Goal: Task Accomplishment & Management: Complete application form

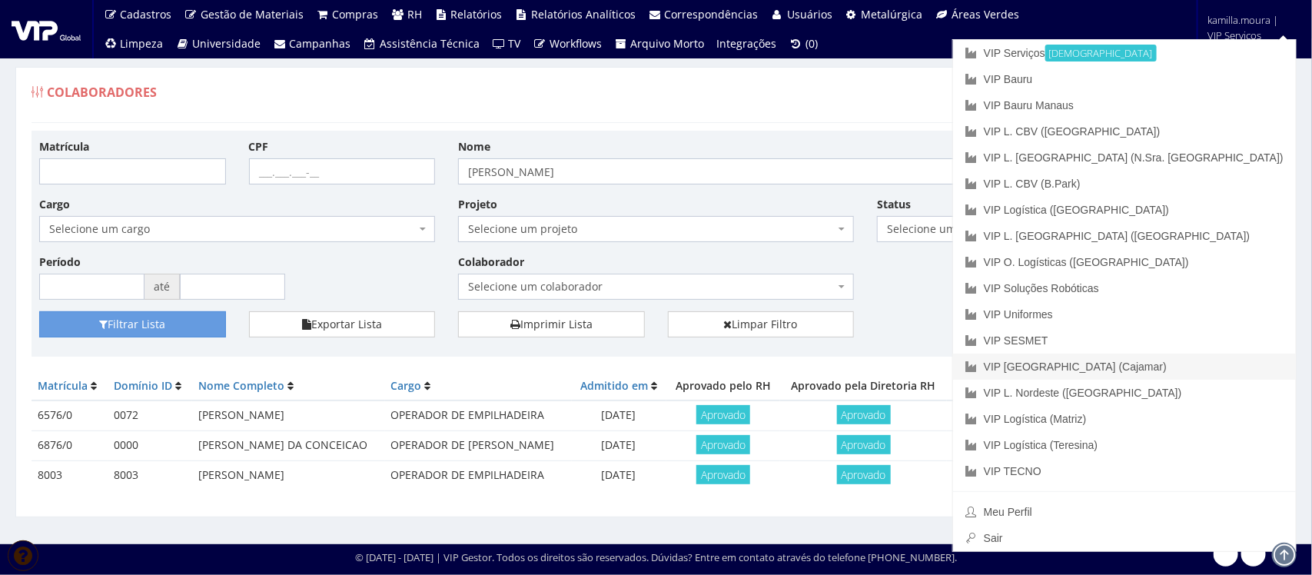
click at [1155, 367] on link "VIP [GEOGRAPHIC_DATA] (Cajamar)" at bounding box center [1124, 367] width 343 height 26
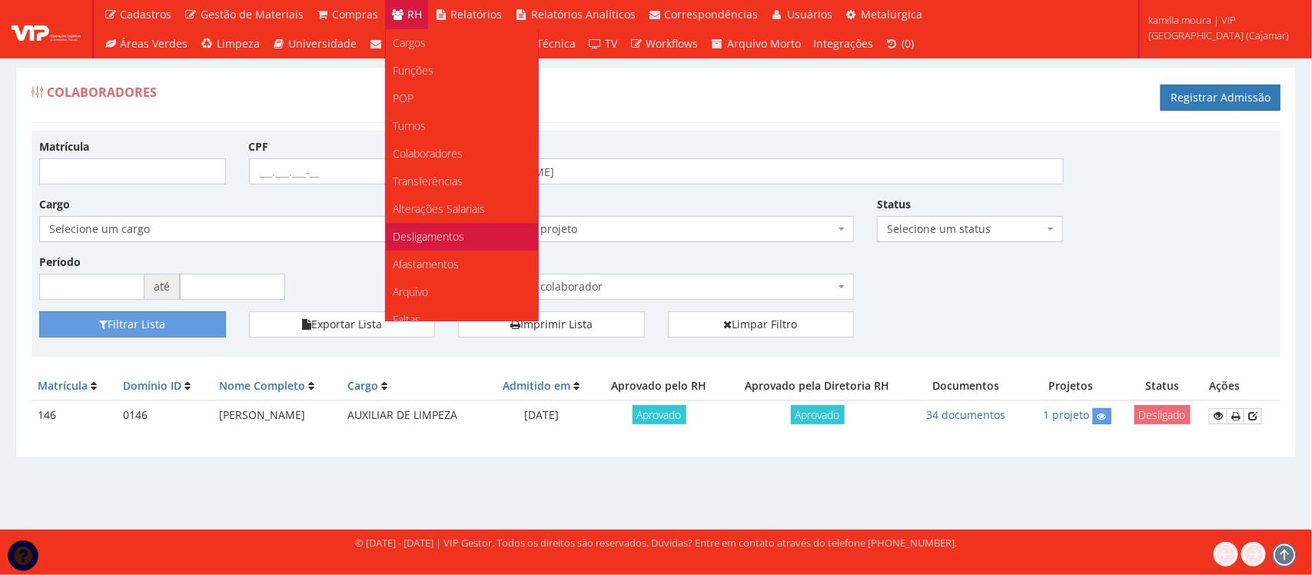
click at [417, 231] on span "Desligamentos" at bounding box center [429, 236] width 71 height 15
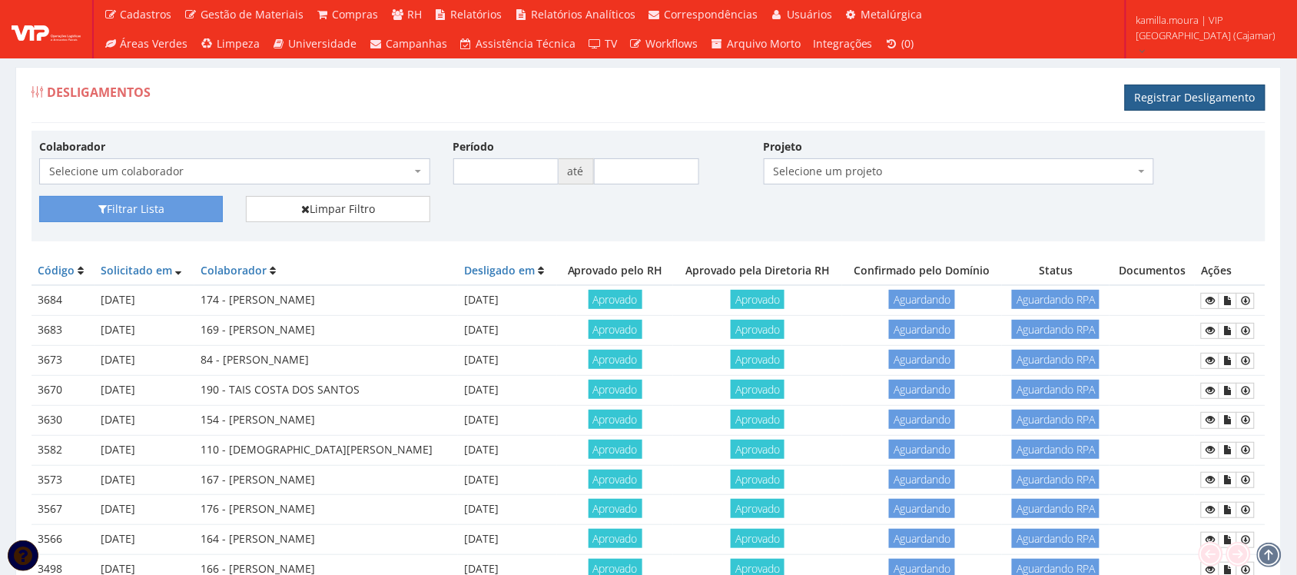
drag, startPoint x: 1242, startPoint y: 101, endPoint x: 1220, endPoint y: 106, distance: 22.9
click at [1243, 101] on link "Registrar Desligamento" at bounding box center [1195, 98] width 141 height 26
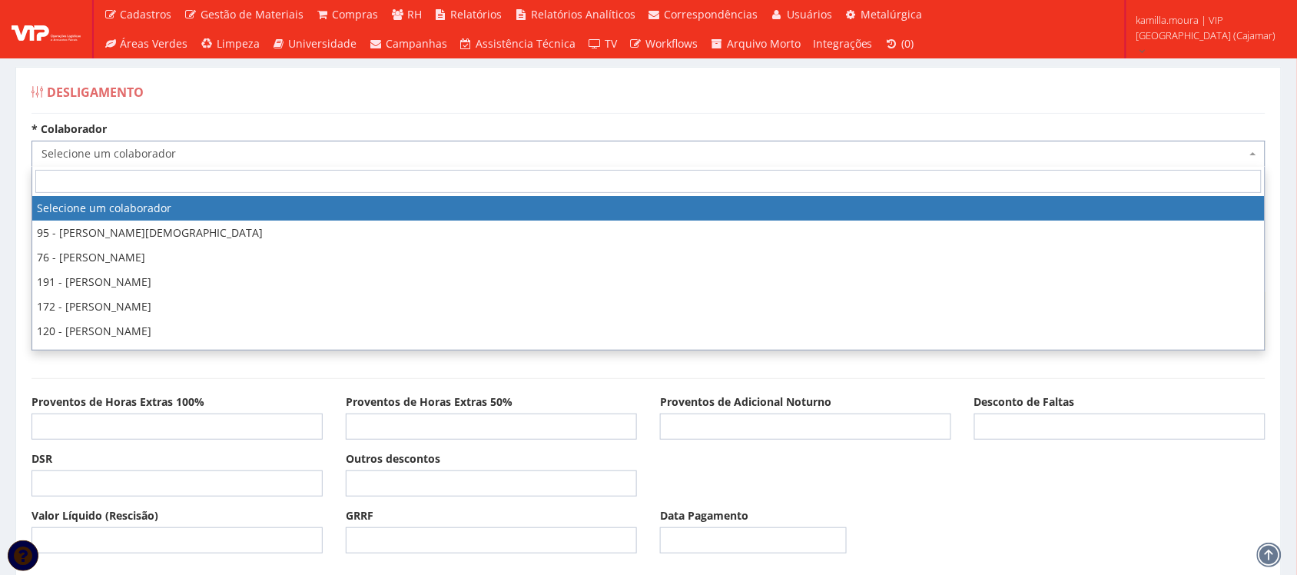
click at [224, 158] on span "Selecione um colaborador" at bounding box center [644, 153] width 1205 height 15
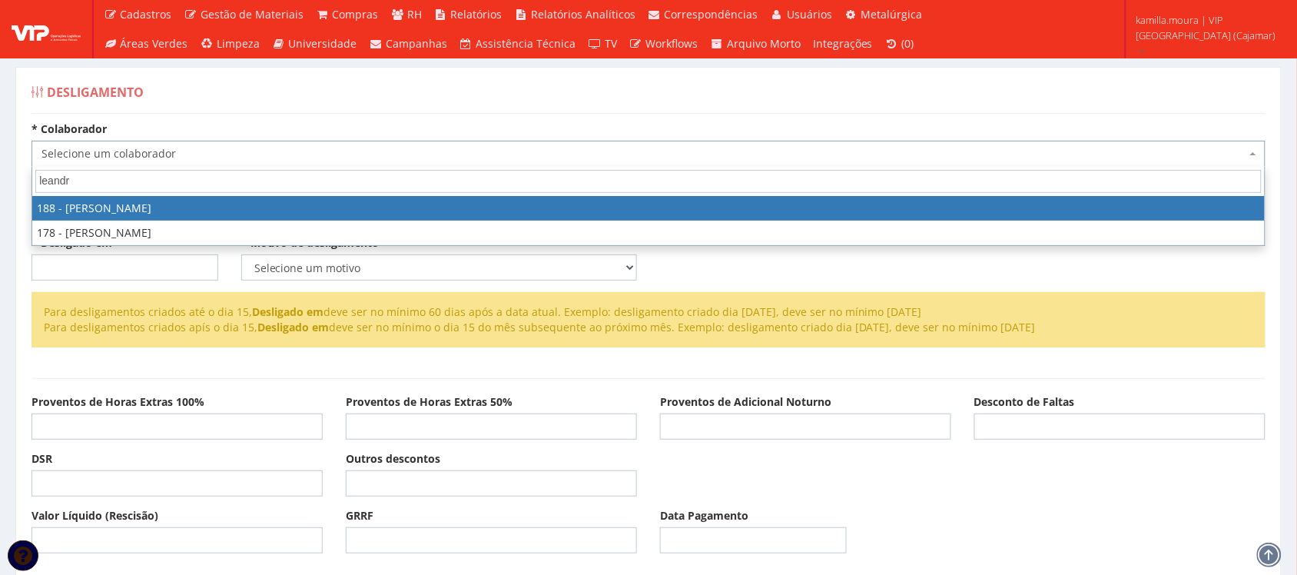
type input "leandro"
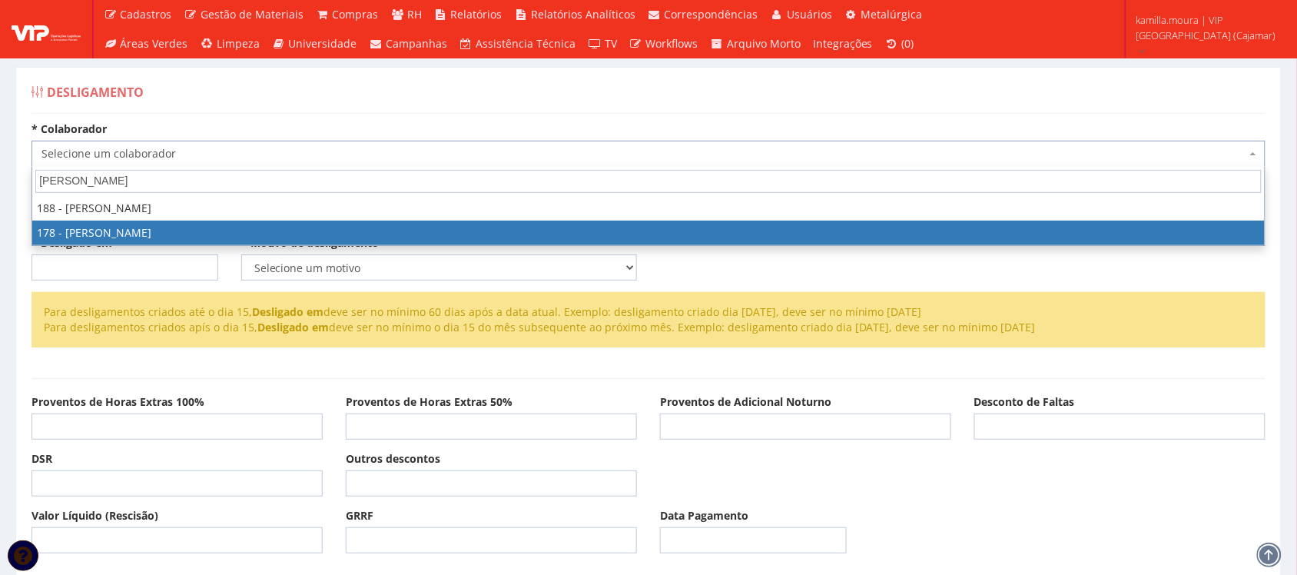
select select "4070"
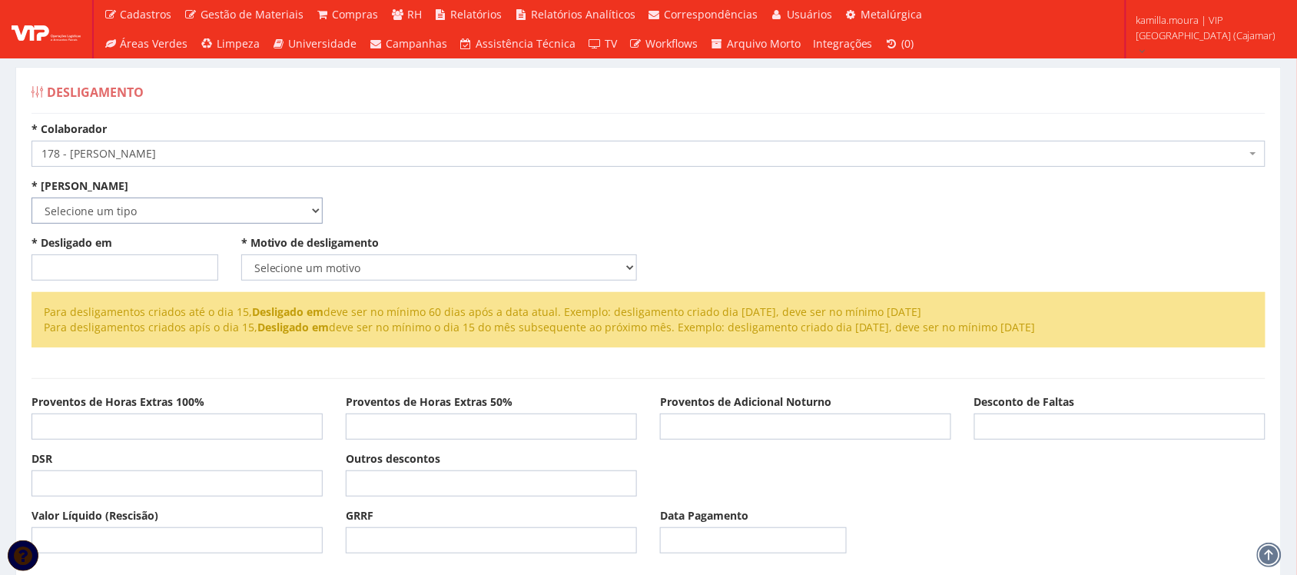
click at [144, 210] on select "Selecione um tipo Indenizado Trabalhando" at bounding box center [177, 211] width 291 height 26
select select "indenizado"
click at [32, 198] on select "Selecione um tipo Indenizado Trabalhando" at bounding box center [177, 211] width 291 height 26
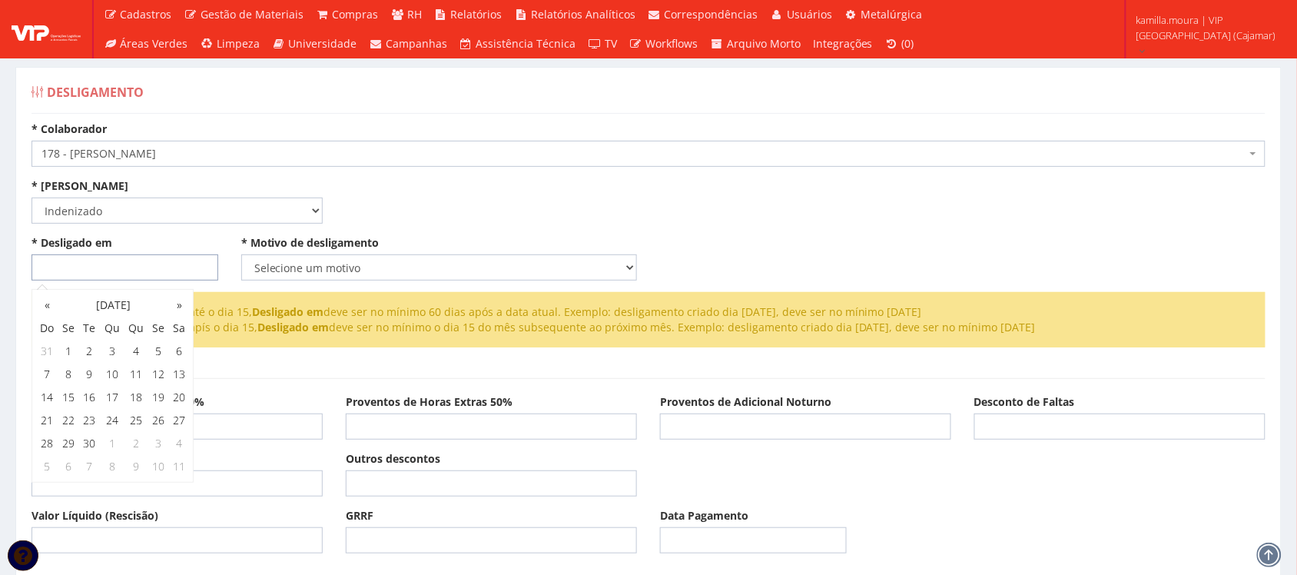
click at [154, 270] on input "* Desligado em" at bounding box center [125, 267] width 187 height 26
click at [310, 264] on select "Selecione um motivo Com Justa Causa Sem Justa Causa Pedido de Demissão Término …" at bounding box center [439, 267] width 396 height 26
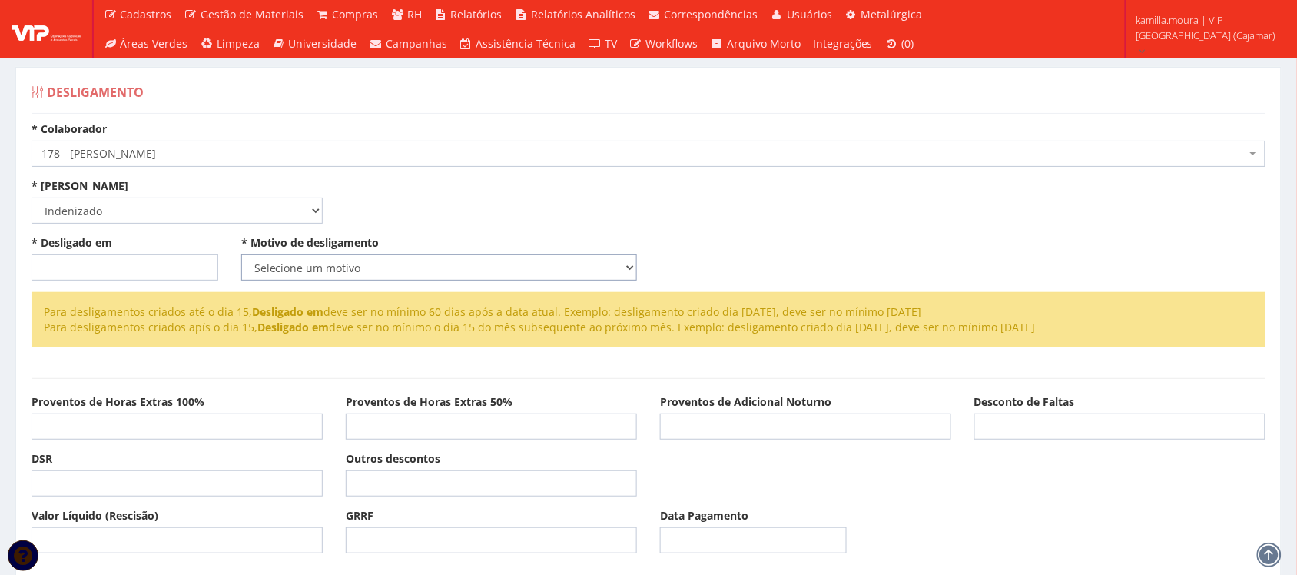
select select "pedido_demissao"
click at [241, 254] on select "Selecione um motivo Com Justa Causa Sem Justa Causa Pedido de Demissão Término …" at bounding box center [439, 267] width 396 height 26
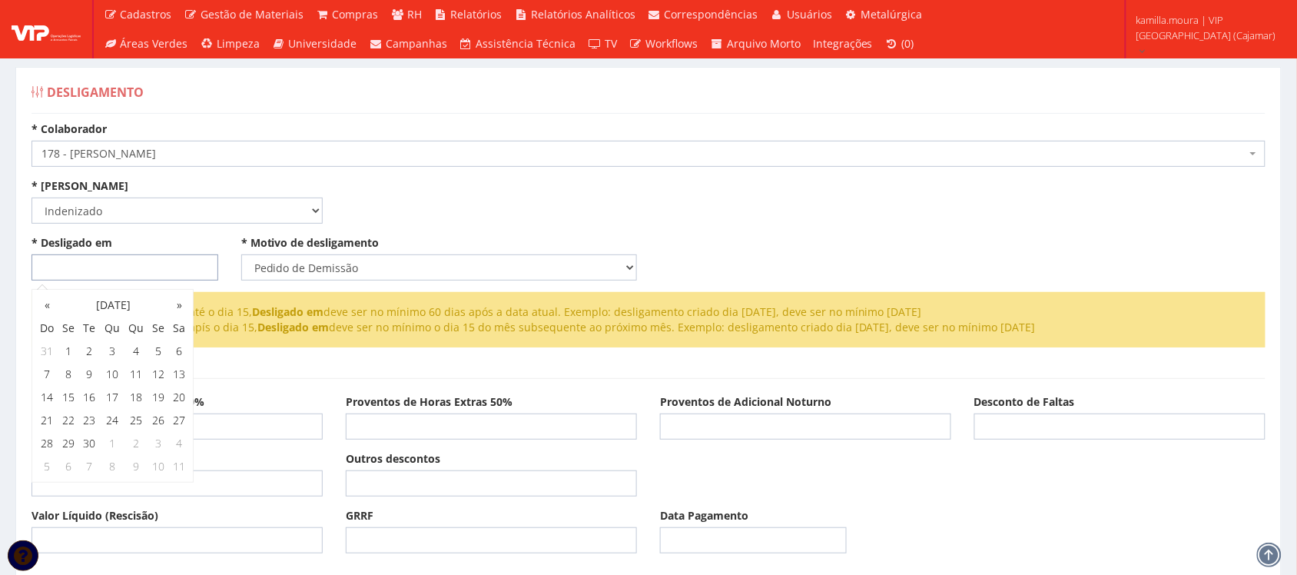
click at [116, 271] on input "* Desligado em" at bounding box center [125, 267] width 187 height 26
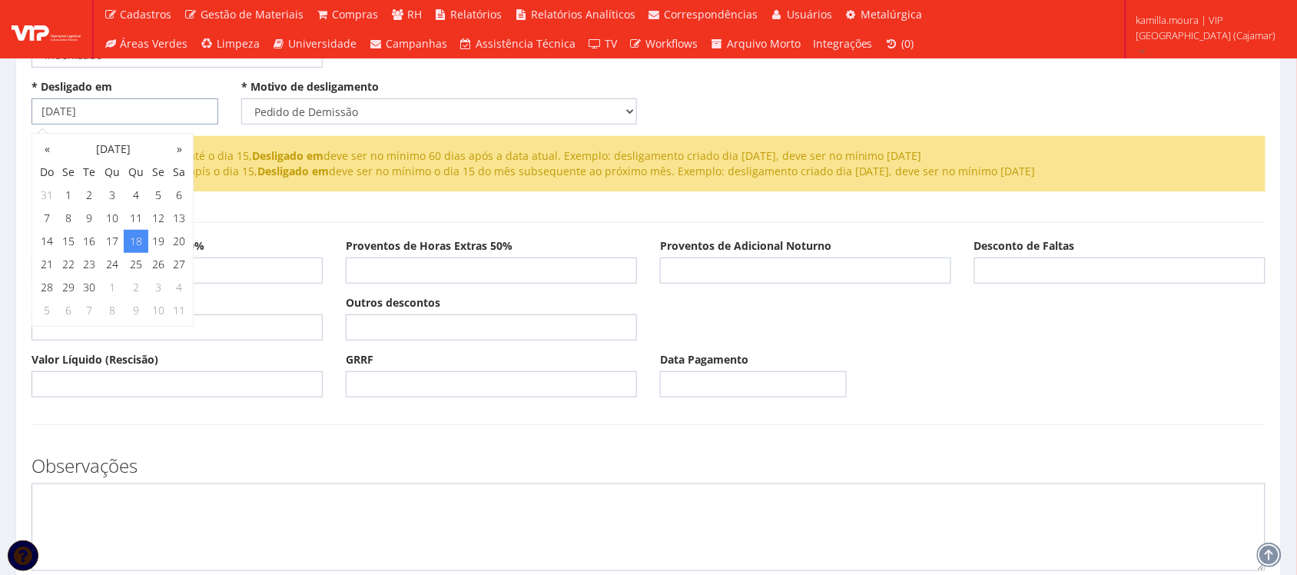
scroll to position [417, 0]
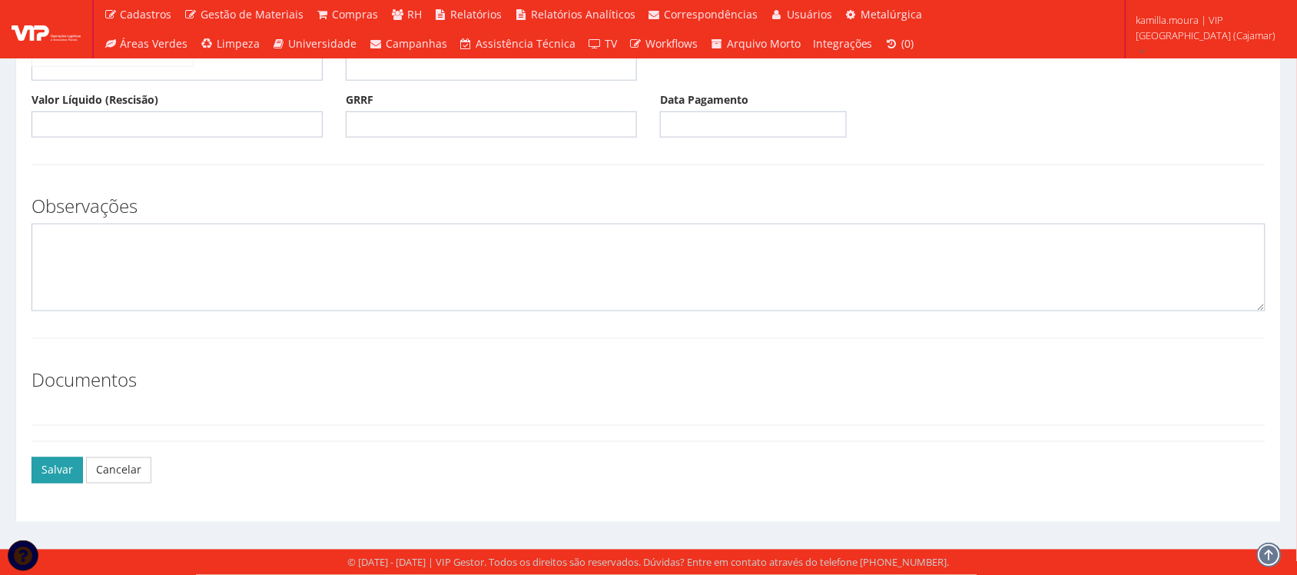
type input "[DATE]"
click at [68, 467] on button "Salvar" at bounding box center [57, 470] width 51 height 26
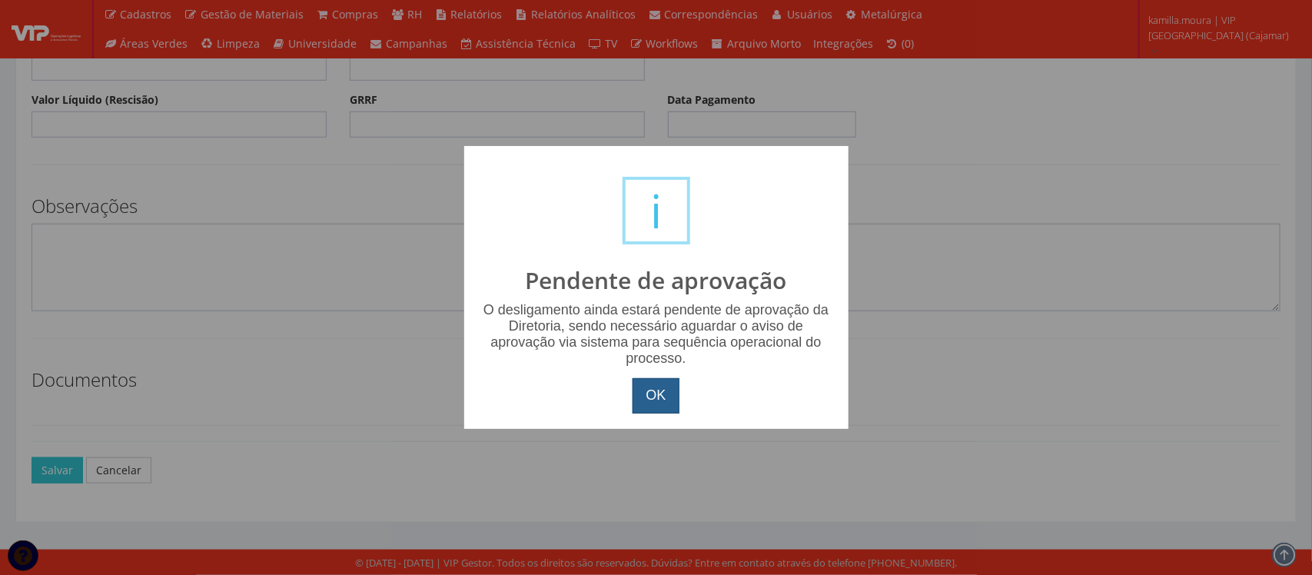
click at [648, 400] on button "OK" at bounding box center [656, 395] width 46 height 35
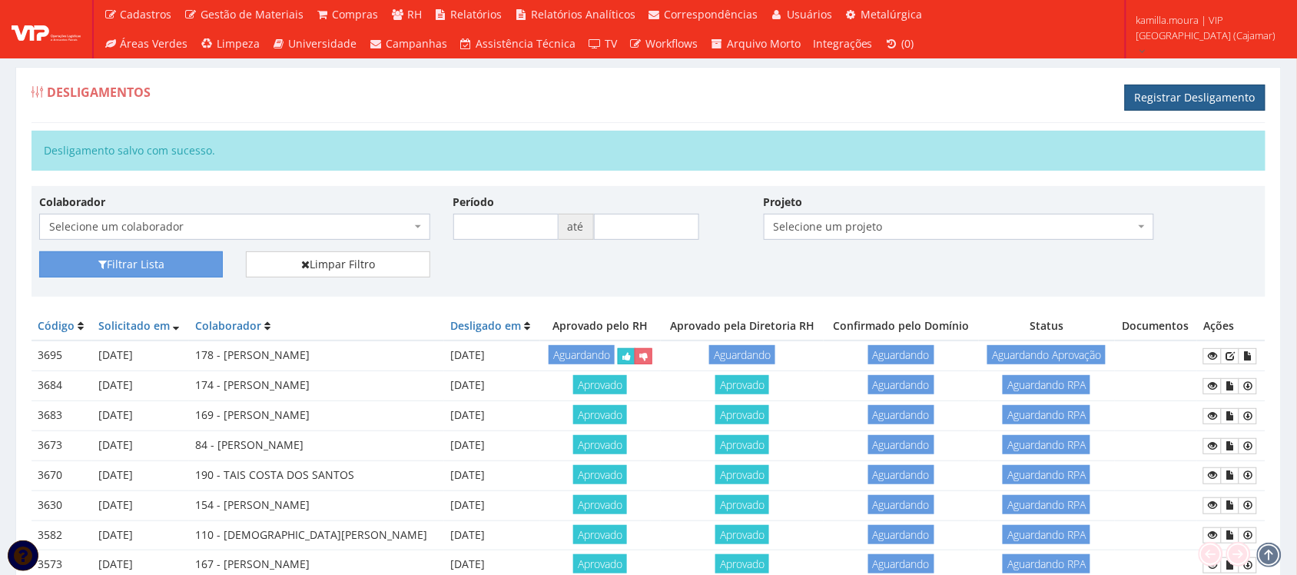
click at [1177, 104] on link "Registrar Desligamento" at bounding box center [1195, 98] width 141 height 26
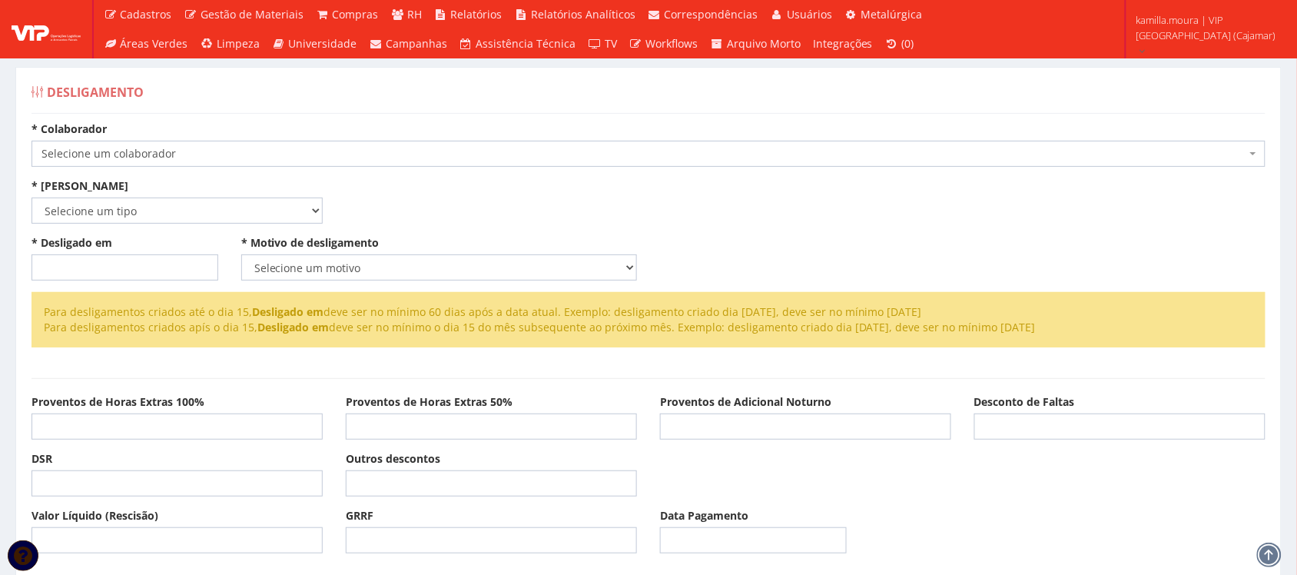
click at [732, 156] on span "Selecione um colaborador" at bounding box center [644, 153] width 1205 height 15
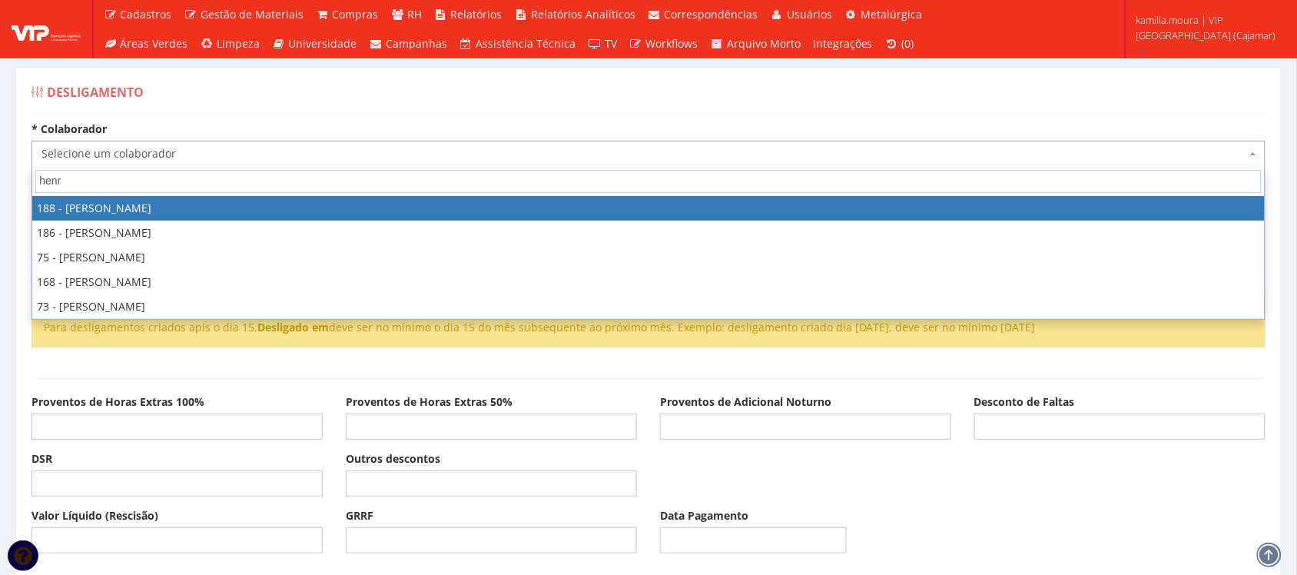
type input "[PERSON_NAME]"
select select "4086"
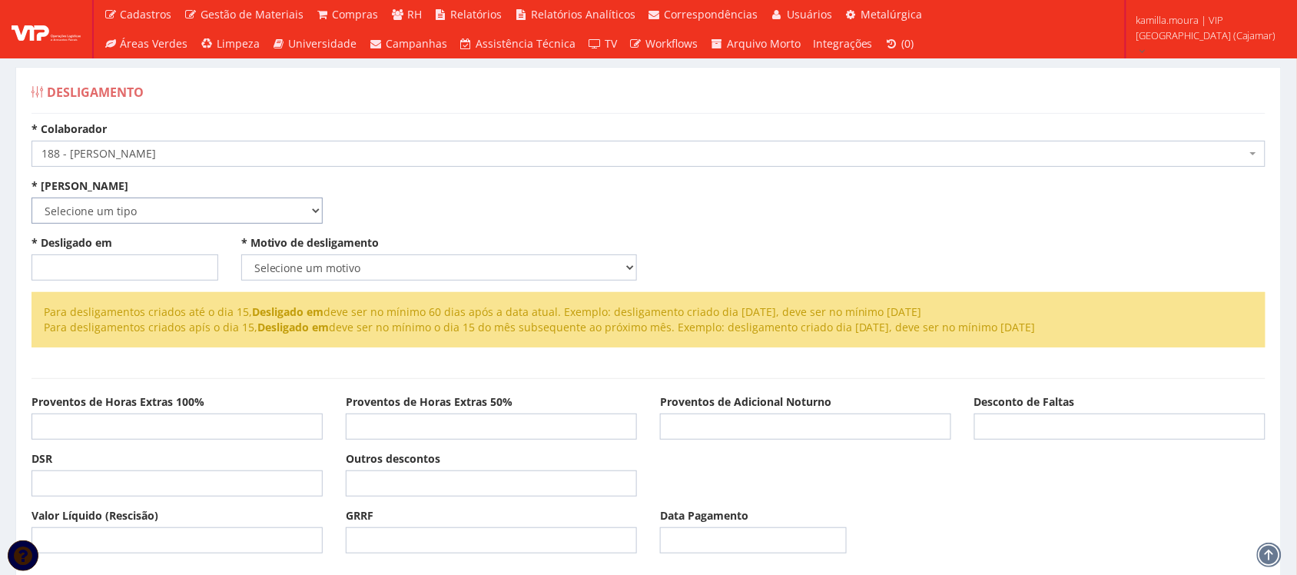
click at [135, 213] on select "Selecione um tipo Indenizado Trabalhando" at bounding box center [177, 211] width 291 height 26
select select "indenizado"
click at [32, 198] on select "Selecione um tipo Indenizado Trabalhando" at bounding box center [177, 211] width 291 height 26
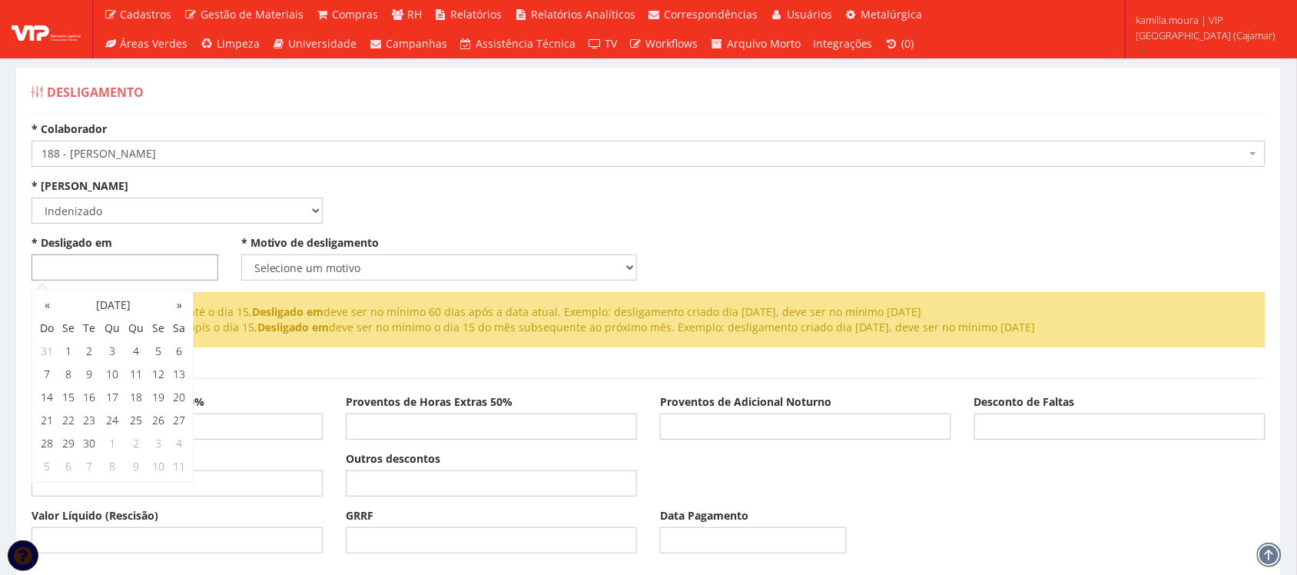
click at [115, 266] on input "* Desligado em" at bounding box center [125, 267] width 187 height 26
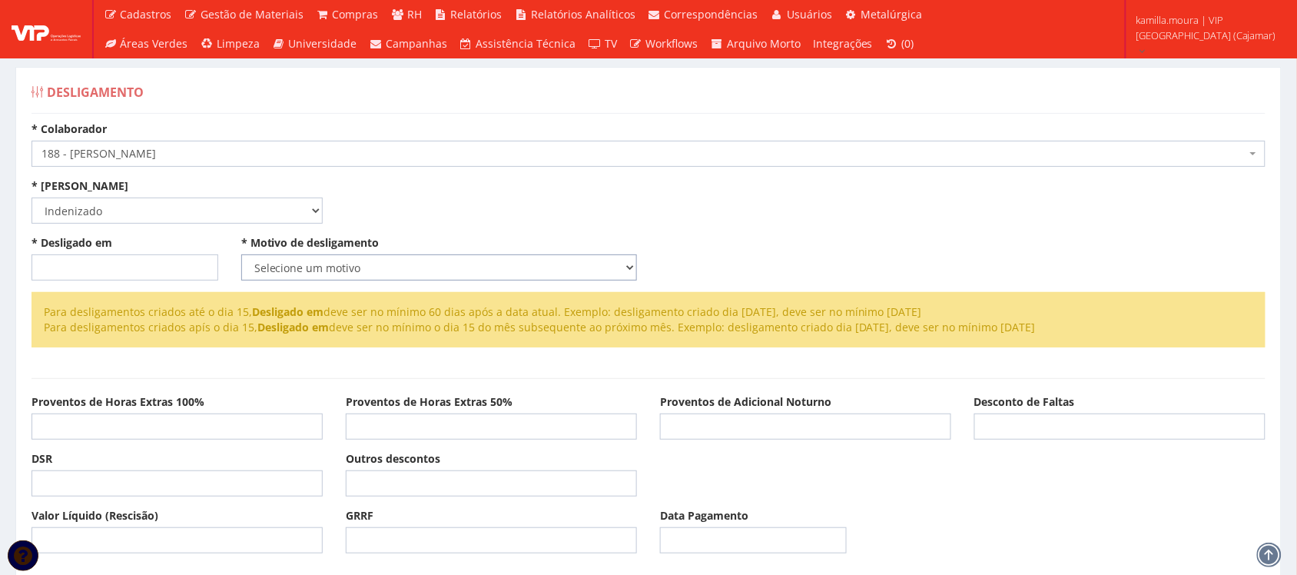
click at [390, 269] on select "Selecione um motivo Com Justa Causa Sem Justa Causa Pedido de Demissão Término …" at bounding box center [439, 267] width 396 height 26
click at [171, 266] on input "* Desligado em" at bounding box center [125, 267] width 187 height 26
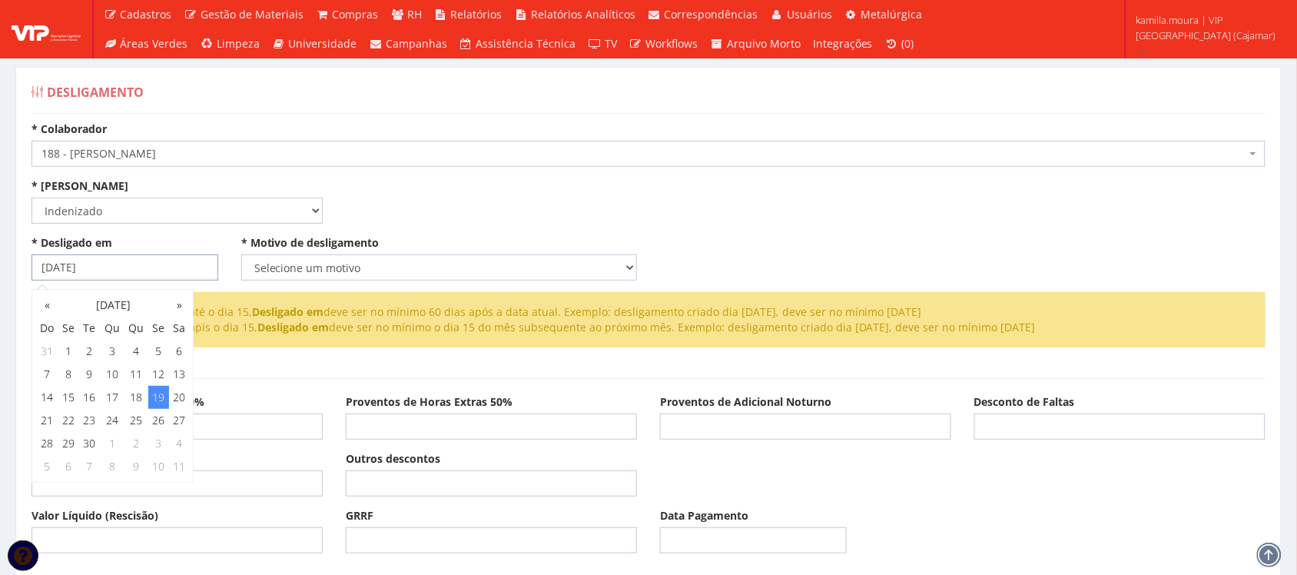
type input "19/09/2025"
click at [298, 264] on select "Selecione um motivo Com Justa Causa Sem Justa Causa Pedido de Demissão Término …" at bounding box center [439, 267] width 396 height 26
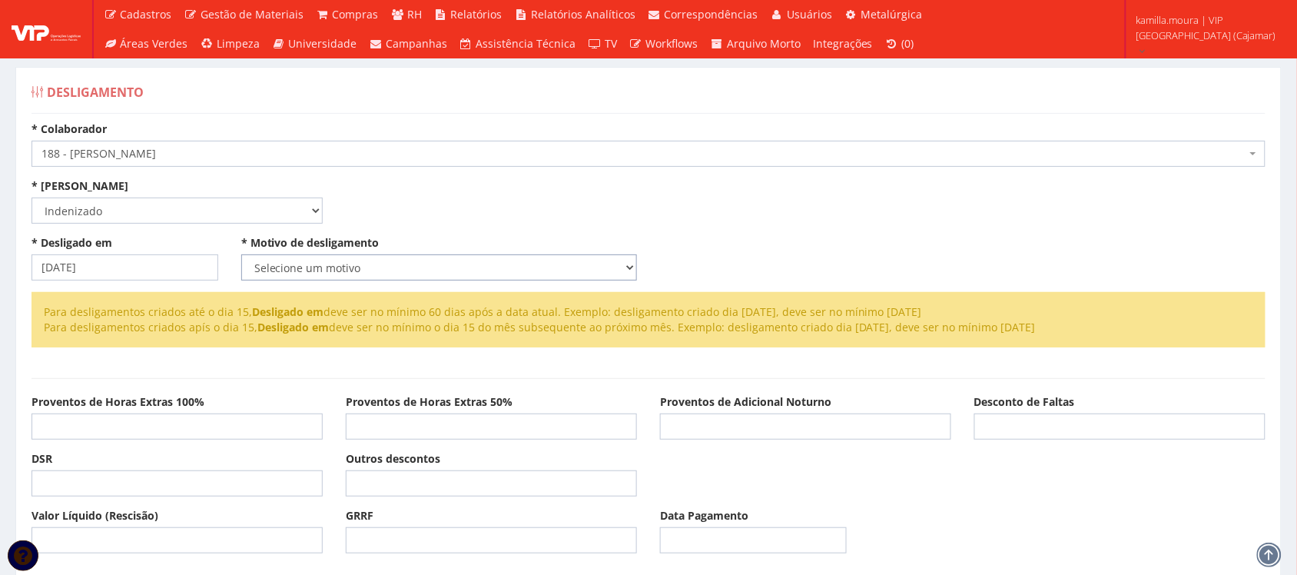
select select "pedido_demissao"
click at [241, 254] on select "Selecione um motivo Com Justa Causa Sem Justa Causa Pedido de Demissão Término …" at bounding box center [439, 267] width 396 height 26
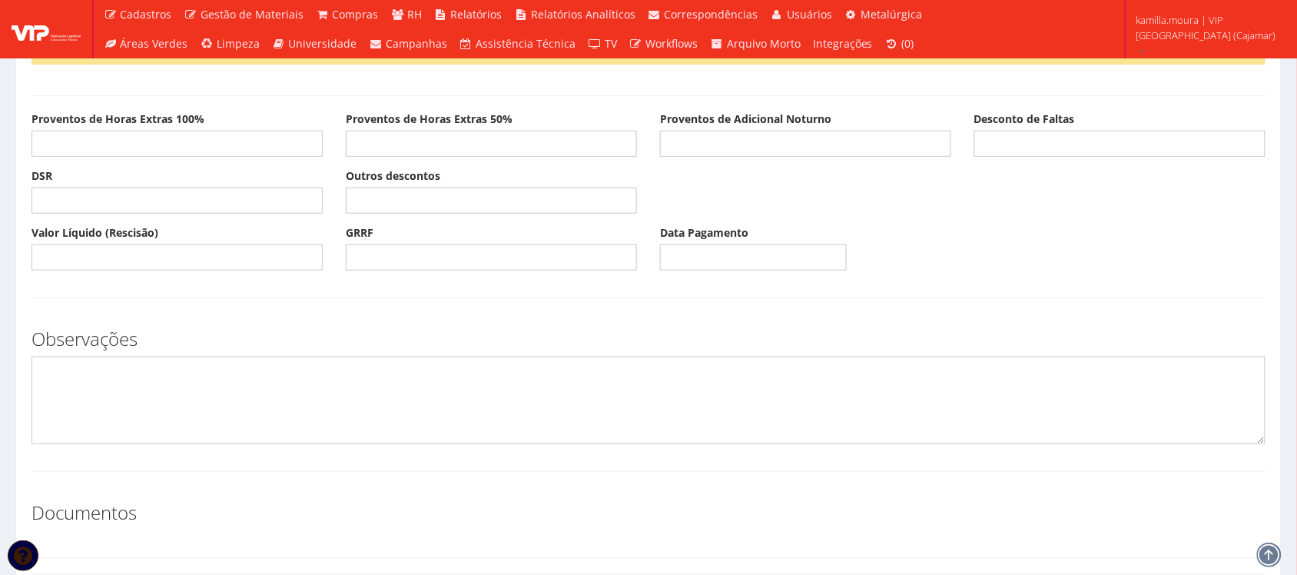
scroll to position [417, 0]
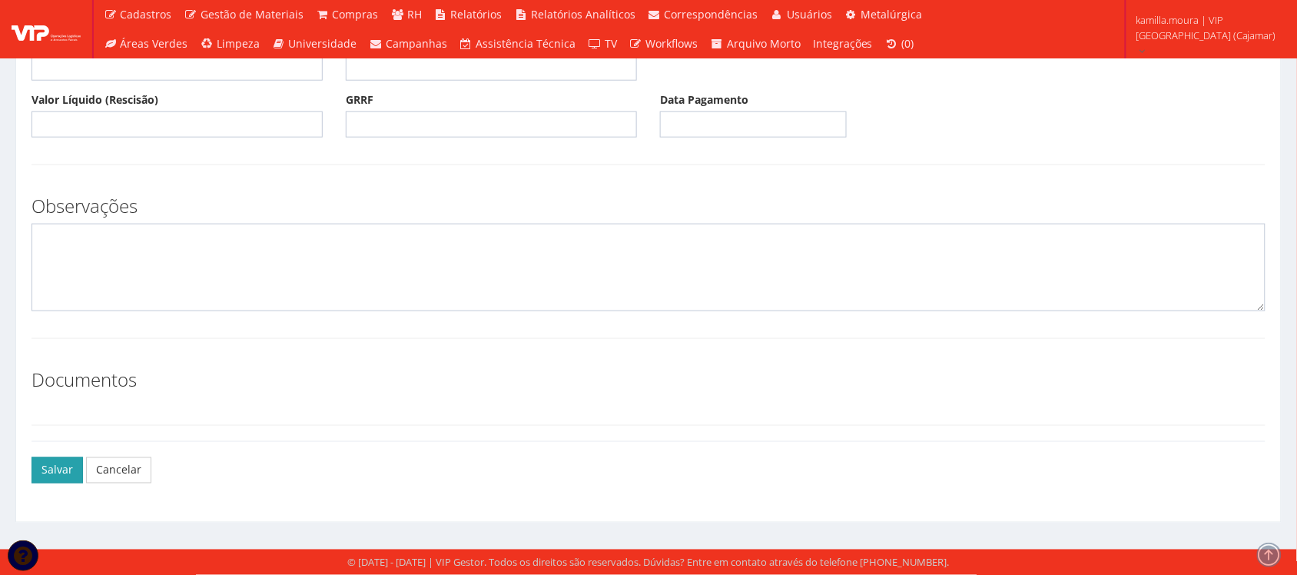
drag, startPoint x: 78, startPoint y: 471, endPoint x: 68, endPoint y: 471, distance: 10.0
click at [68, 471] on button "Salvar" at bounding box center [57, 470] width 51 height 26
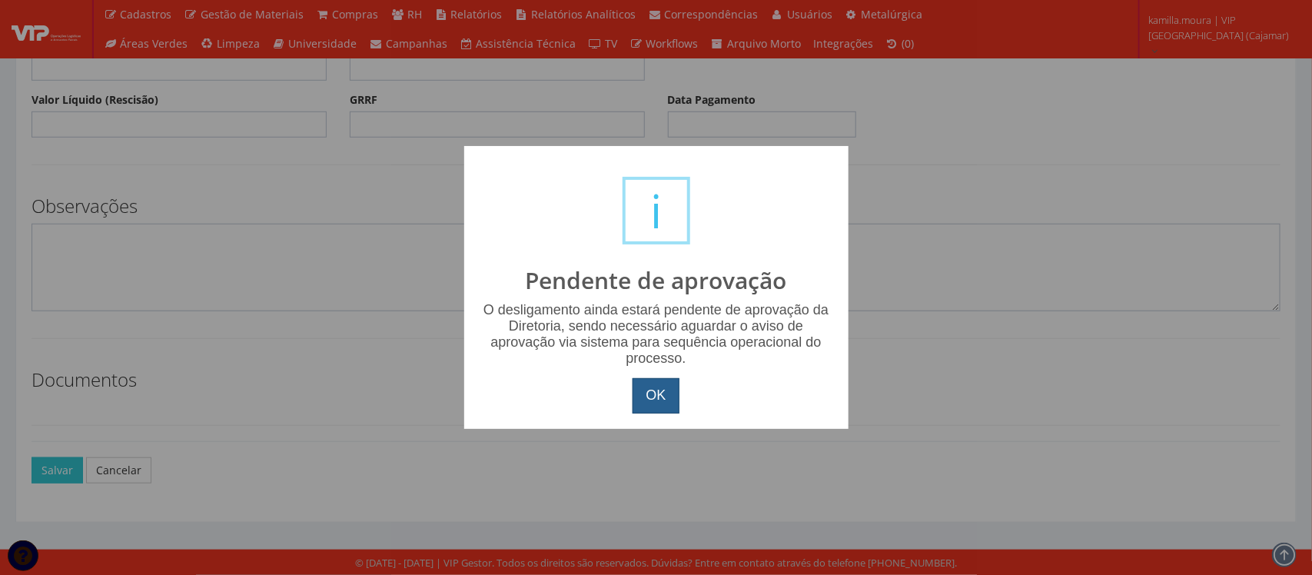
click at [653, 385] on button "OK" at bounding box center [656, 395] width 46 height 35
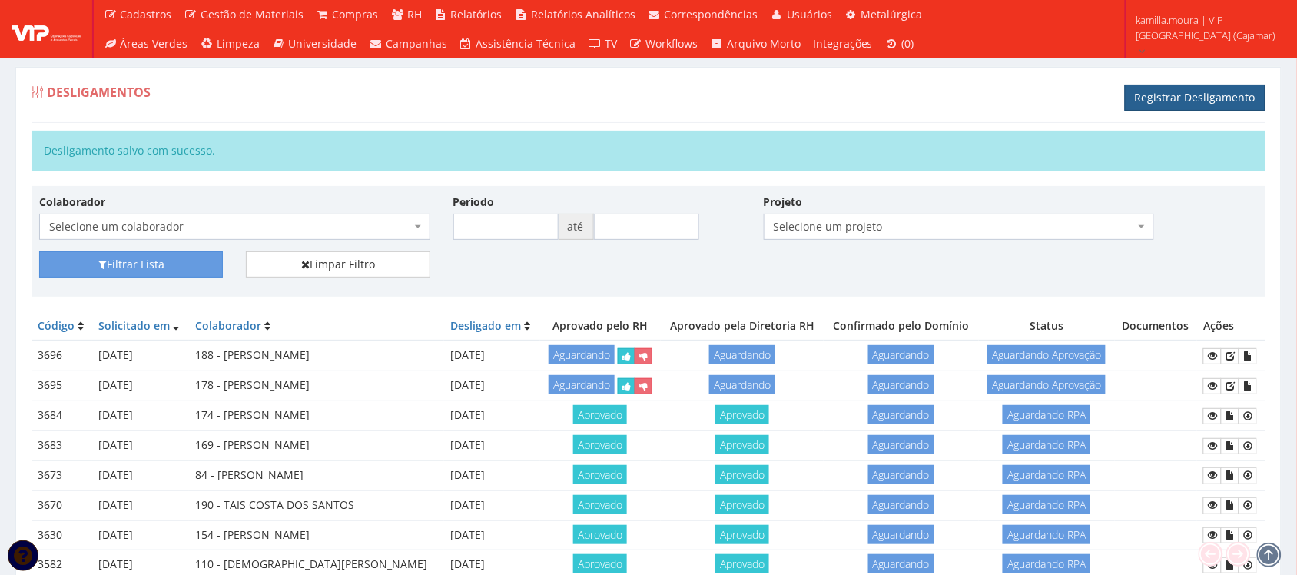
click at [1153, 97] on link "Registrar Desligamento" at bounding box center [1195, 98] width 141 height 26
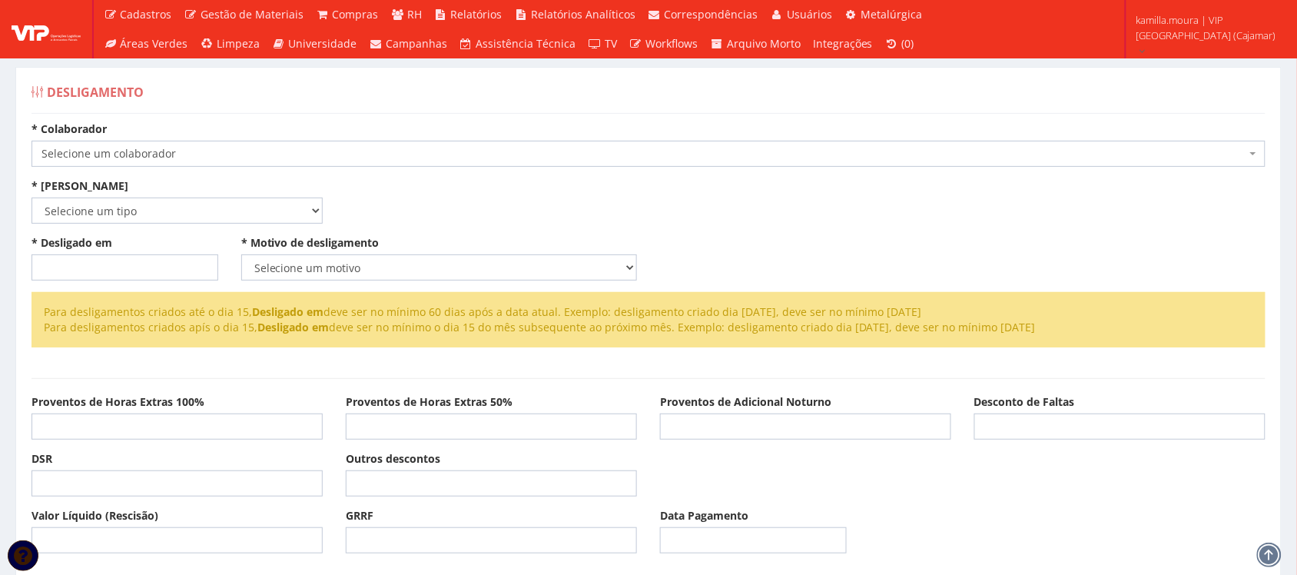
click at [428, 158] on span "Selecione um colaborador" at bounding box center [644, 153] width 1205 height 15
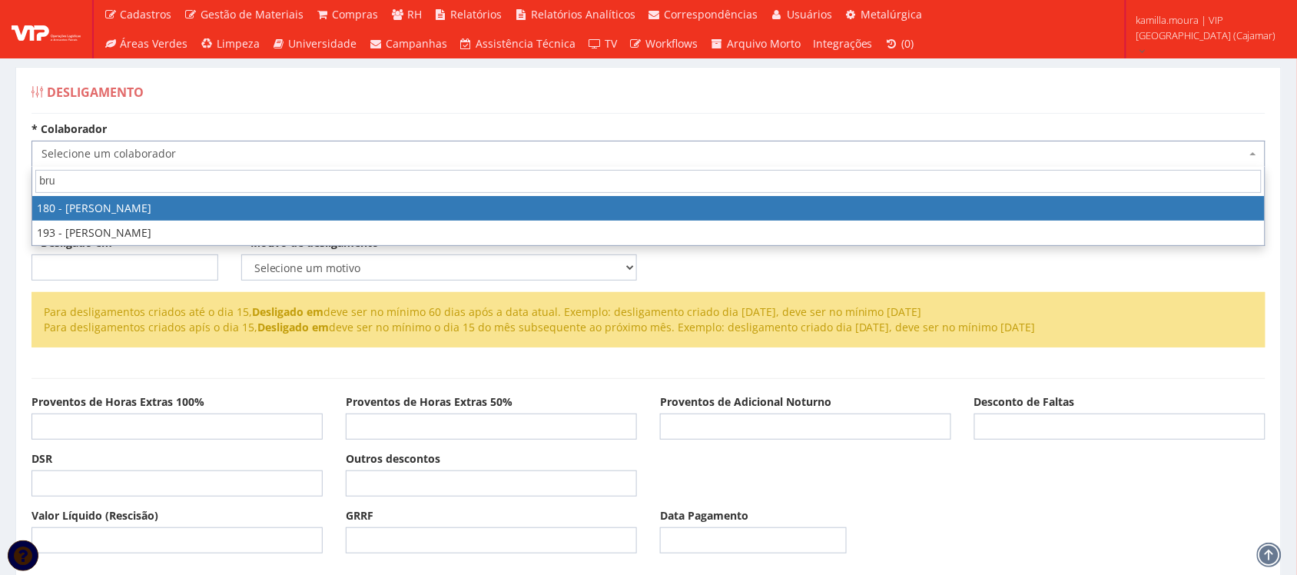
type input "brun"
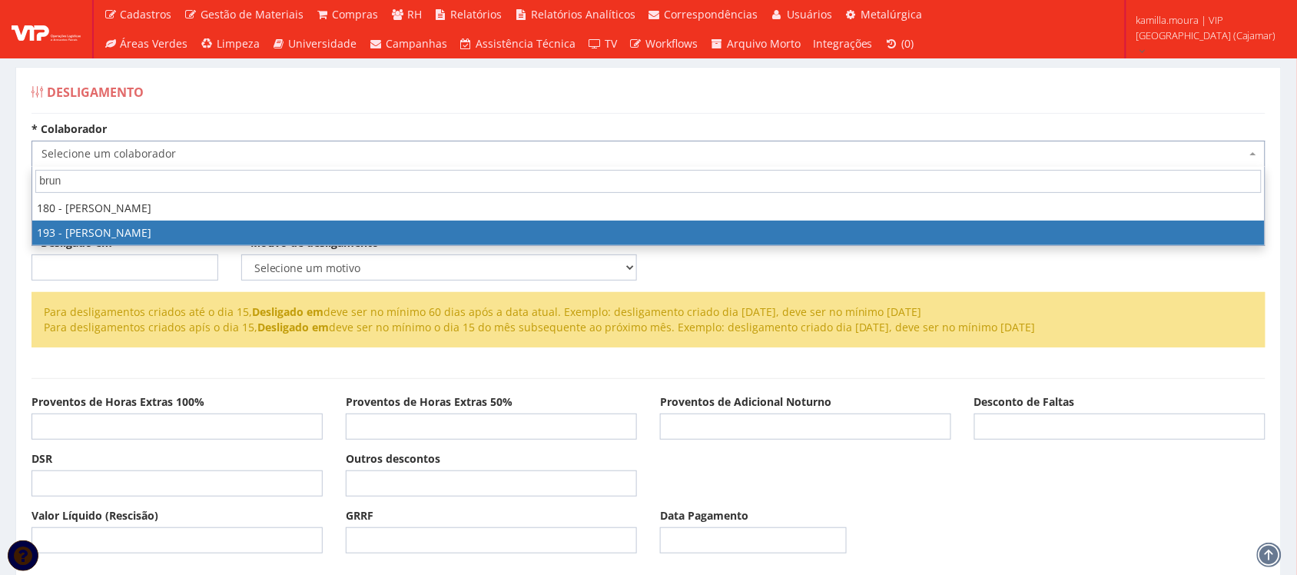
select select "4092"
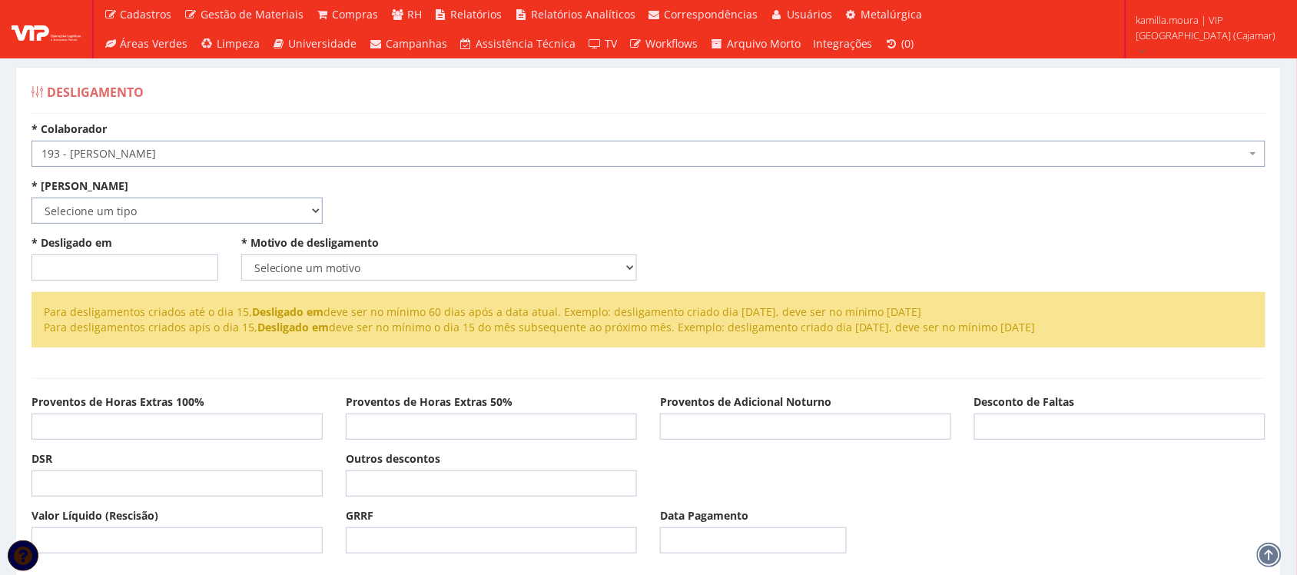
click at [196, 208] on select "Selecione um tipo Indenizado Trabalhando" at bounding box center [177, 211] width 291 height 26
select select "indenizado"
click at [32, 198] on select "Selecione um tipo Indenizado Trabalhando" at bounding box center [177, 211] width 291 height 26
click at [108, 274] on input "* Desligado em" at bounding box center [125, 267] width 187 height 26
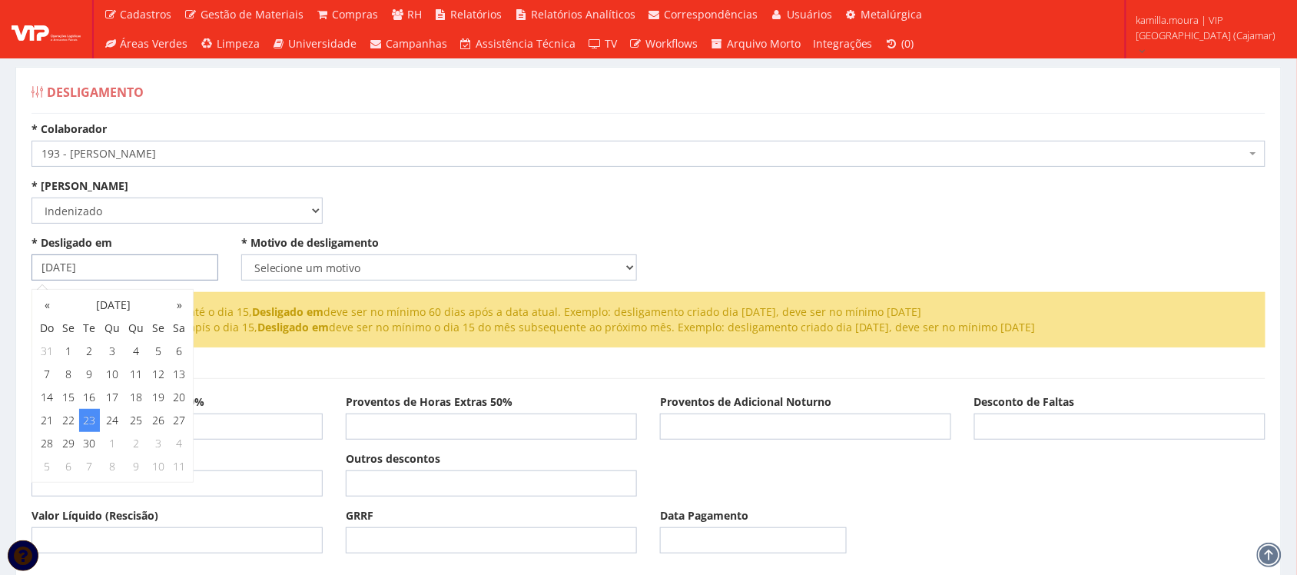
type input "[DATE]"
click at [294, 270] on select "Selecione um motivo Com Justa Causa Sem Justa Causa Pedido de Demissão Término …" at bounding box center [439, 267] width 396 height 26
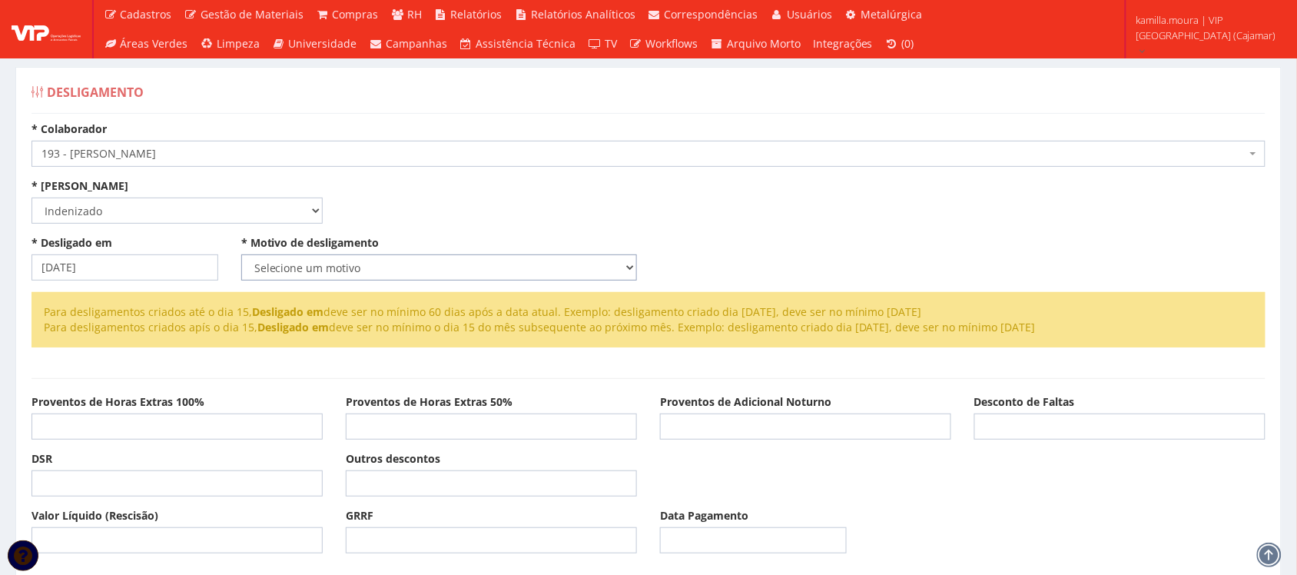
select select "pedido_demissao"
click at [241, 254] on select "Selecione um motivo Com Justa Causa Sem Justa Causa Pedido de Demissão Término …" at bounding box center [439, 267] width 396 height 26
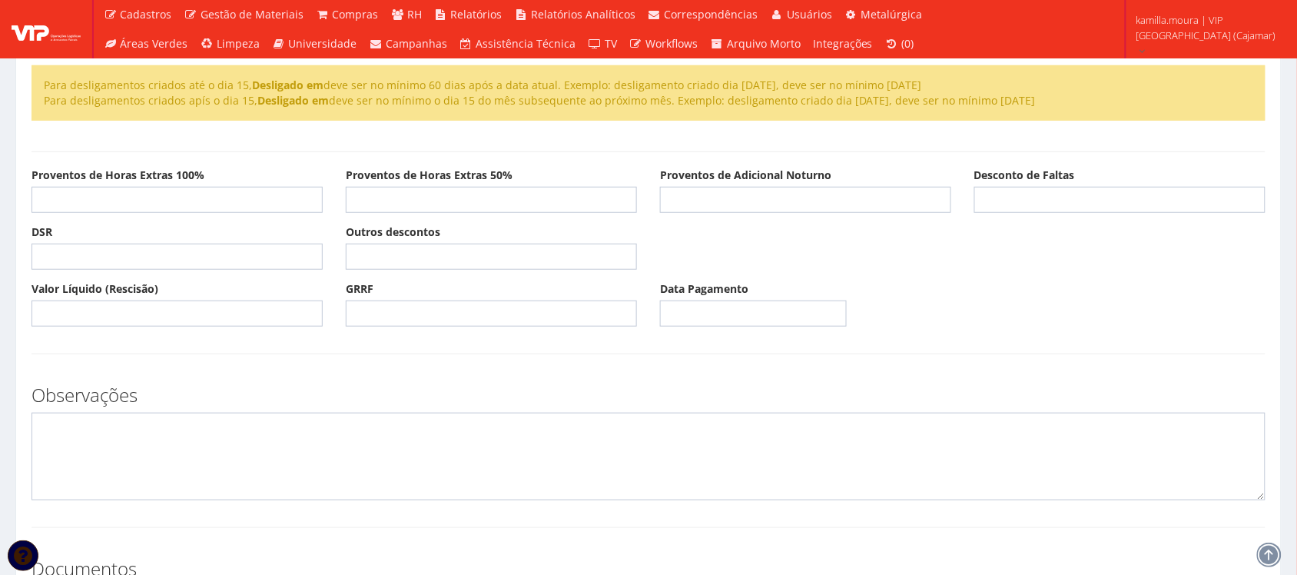
scroll to position [417, 0]
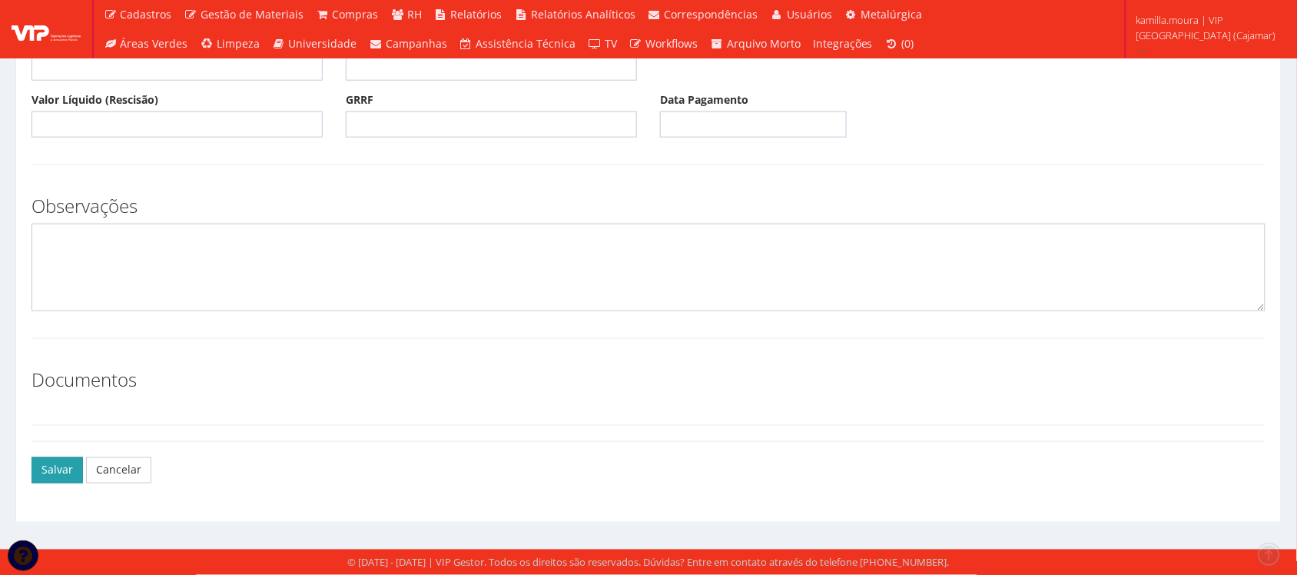
click at [58, 461] on button "Salvar" at bounding box center [57, 470] width 51 height 26
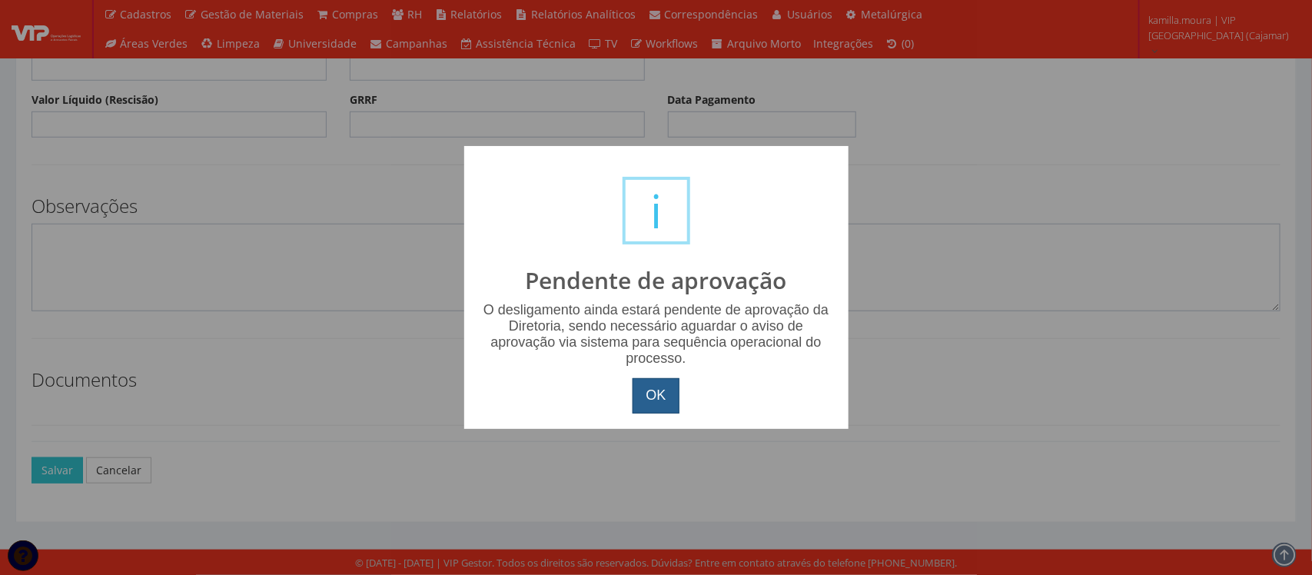
click at [649, 390] on button "OK" at bounding box center [656, 395] width 46 height 35
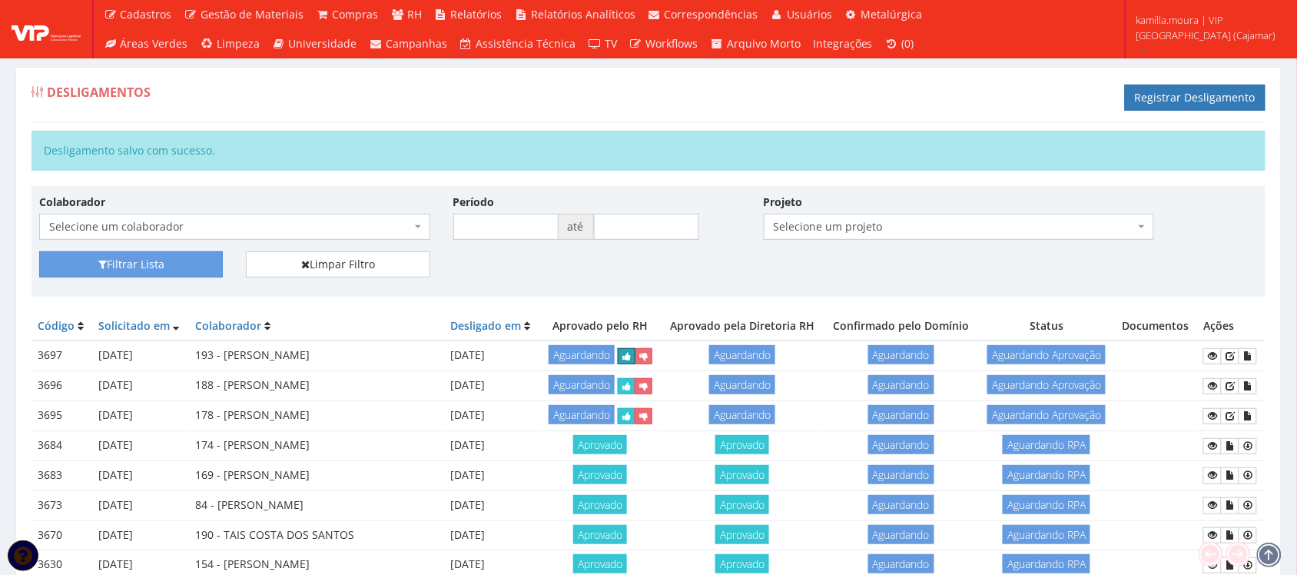
drag, startPoint x: 619, startPoint y: 390, endPoint x: 722, endPoint y: 71, distance: 335.4
click at [619, 364] on button "submit" at bounding box center [627, 356] width 18 height 16
drag, startPoint x: 800, startPoint y: 377, endPoint x: 749, endPoint y: 74, distance: 307.8
click at [778, 364] on button "submit" at bounding box center [769, 356] width 18 height 16
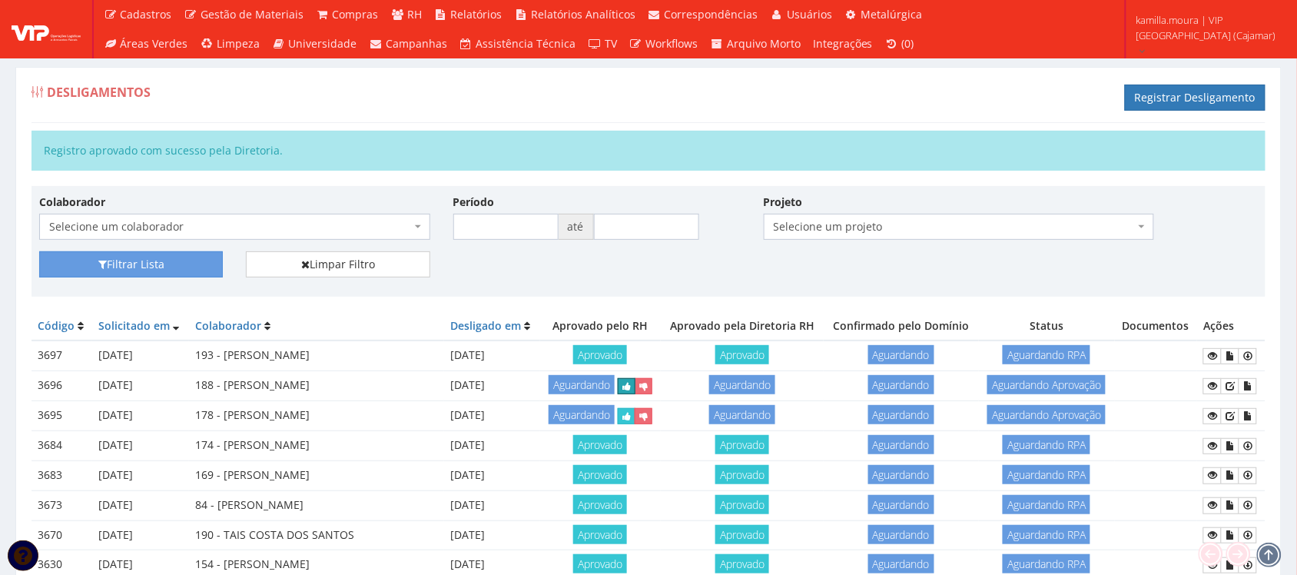
drag, startPoint x: 624, startPoint y: 428, endPoint x: 709, endPoint y: 75, distance: 363.7
click at [624, 392] on icon "submit" at bounding box center [627, 386] width 8 height 11
click at [773, 392] on icon "submit" at bounding box center [769, 386] width 8 height 11
drag, startPoint x: 617, startPoint y: 479, endPoint x: 721, endPoint y: 69, distance: 422.6
click at [619, 424] on button "submit" at bounding box center [627, 416] width 18 height 16
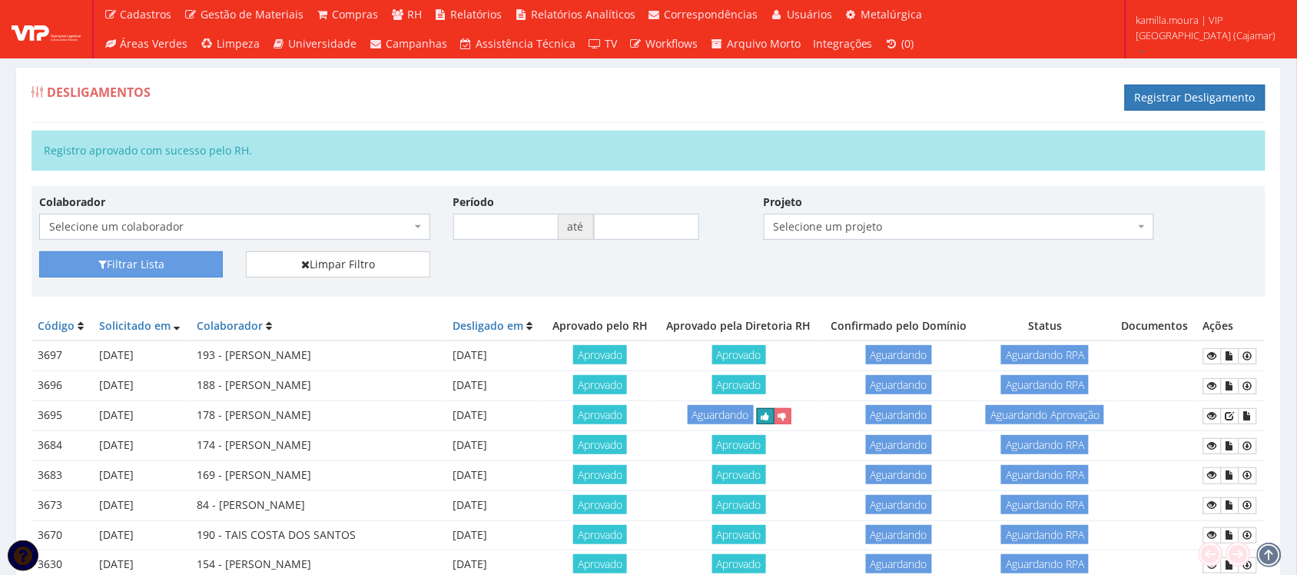
click at [770, 422] on icon "submit" at bounding box center [766, 416] width 8 height 11
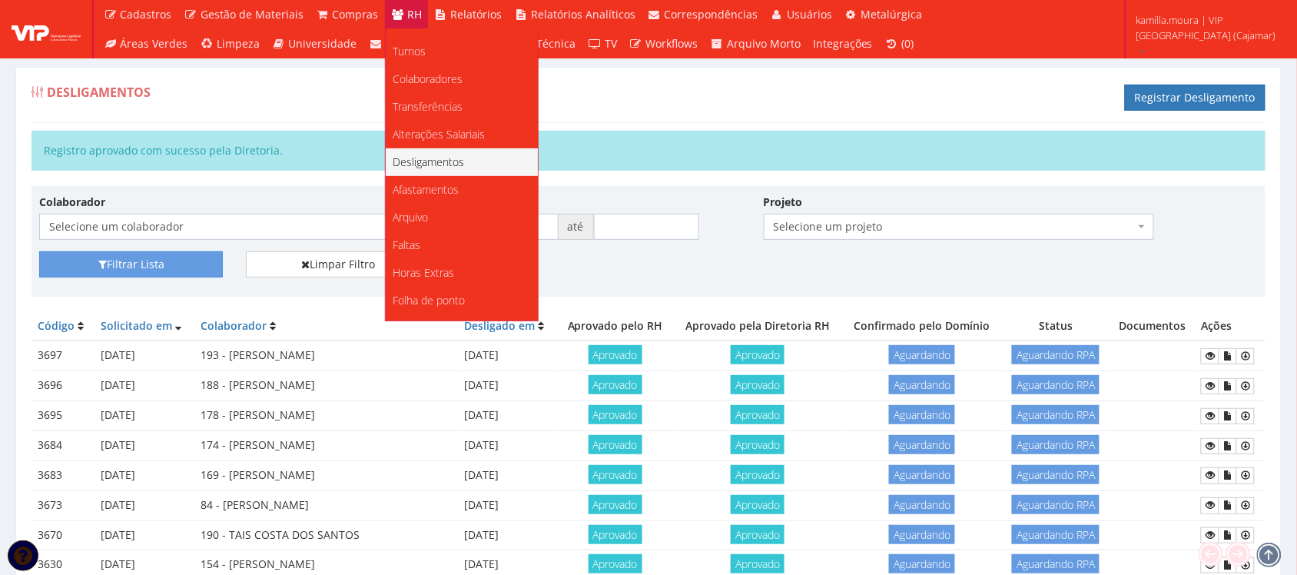
scroll to position [96, 0]
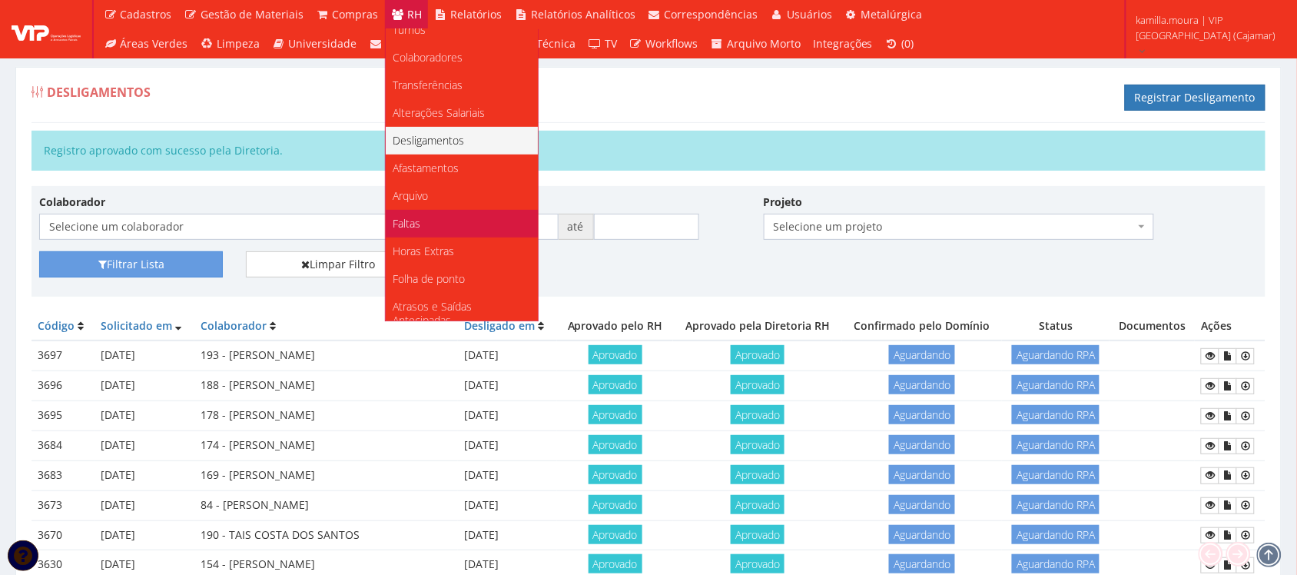
click at [432, 224] on link "Faltas" at bounding box center [462, 224] width 152 height 28
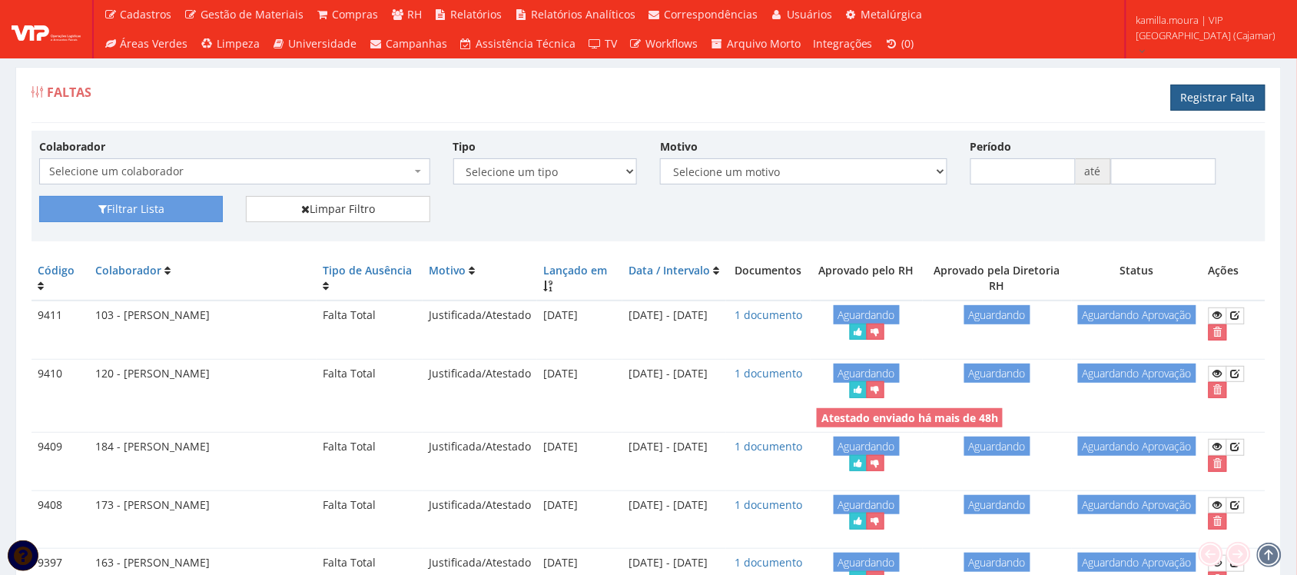
click at [1247, 105] on link "Registrar Falta" at bounding box center [1218, 98] width 95 height 26
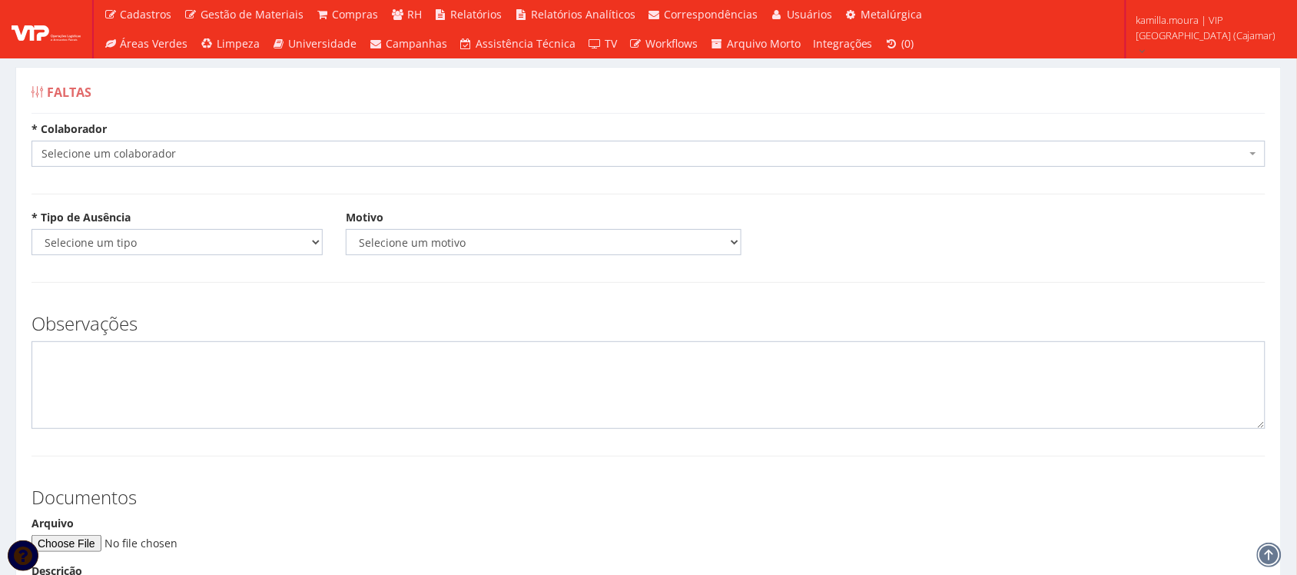
click at [304, 158] on span "Selecione um colaborador" at bounding box center [644, 153] width 1205 height 15
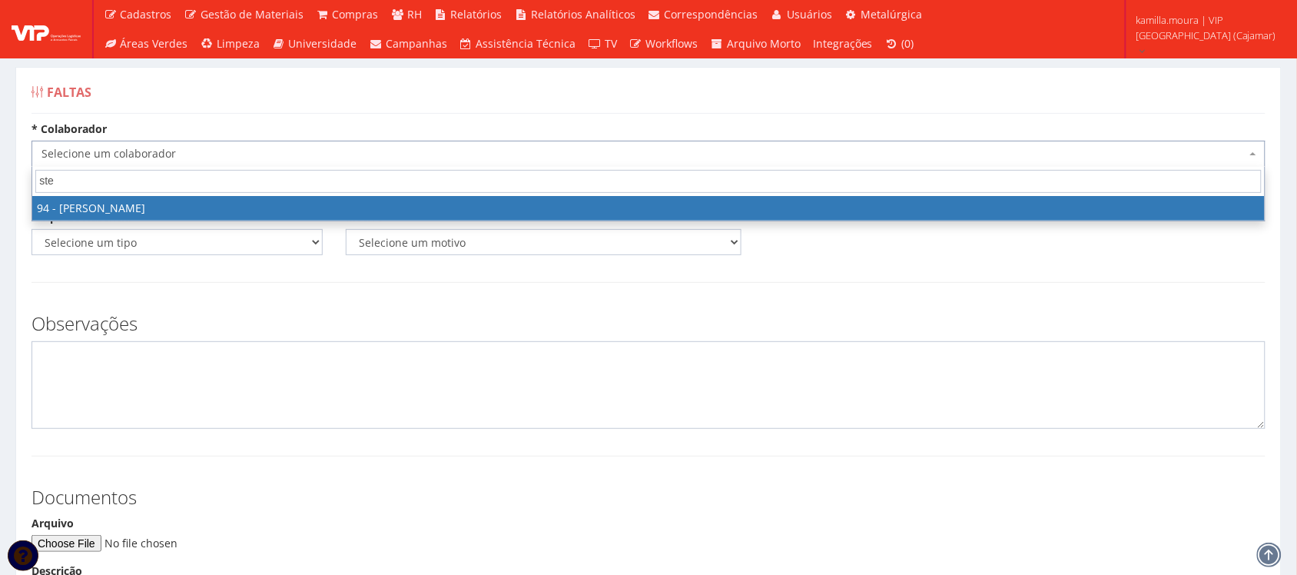
type input "stef"
select select "3384"
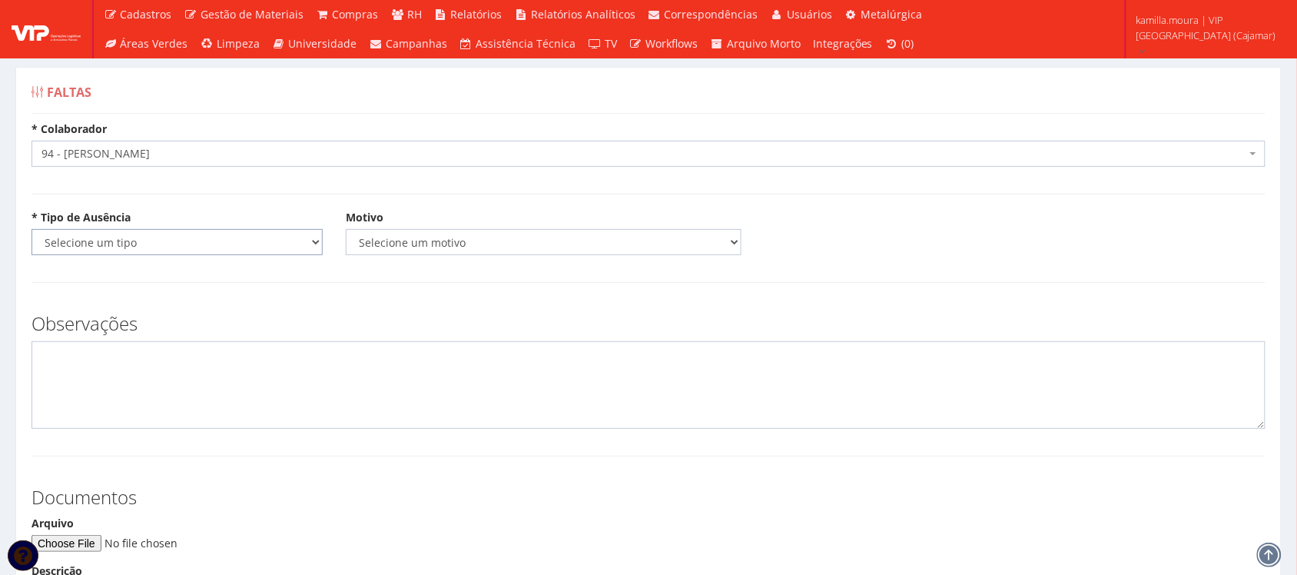
click at [229, 241] on select "Selecione um tipo Falta Total Falta Parcial Afastamento Férias" at bounding box center [177, 242] width 291 height 26
select select "parcial"
click at [32, 229] on select "Selecione um tipo Falta Total Falta Parcial Afastamento Férias" at bounding box center [177, 242] width 291 height 26
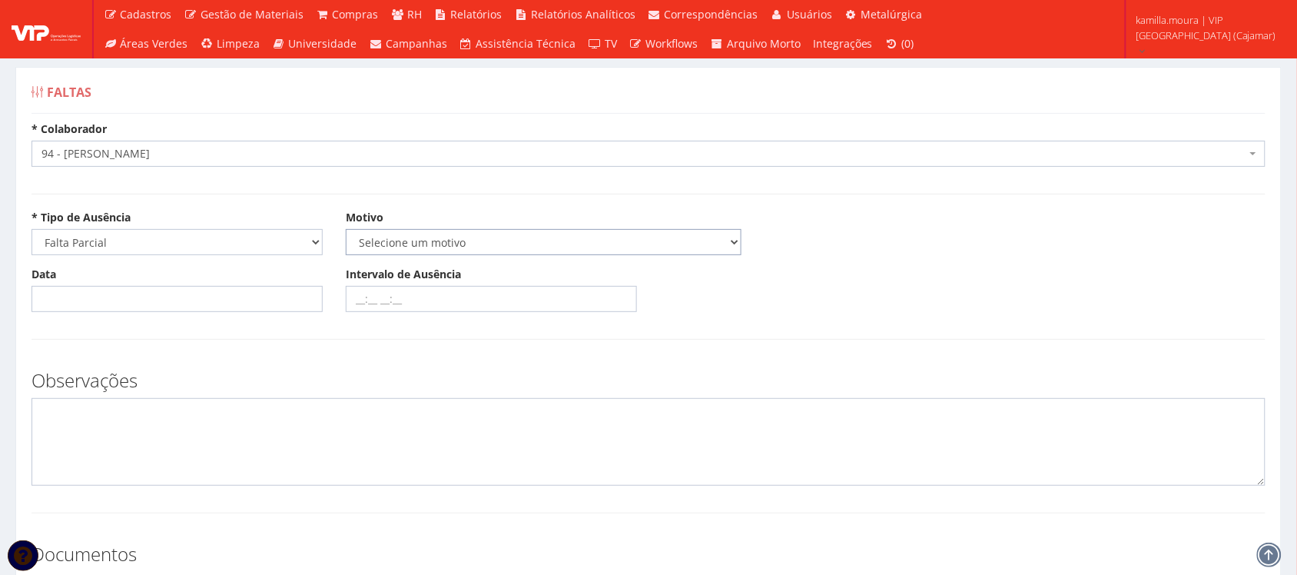
click at [419, 233] on select "Selecione um motivo Acidente Atestado Atraso Declaração Determinação Judicial D…" at bounding box center [544, 242] width 396 height 26
select select "declaracao"
click at [346, 229] on select "Selecione um motivo Acidente Atestado Atraso Declaração Determinação Judicial D…" at bounding box center [544, 242] width 396 height 26
click at [102, 298] on input "Data" at bounding box center [177, 299] width 291 height 26
type input "[DATE]"
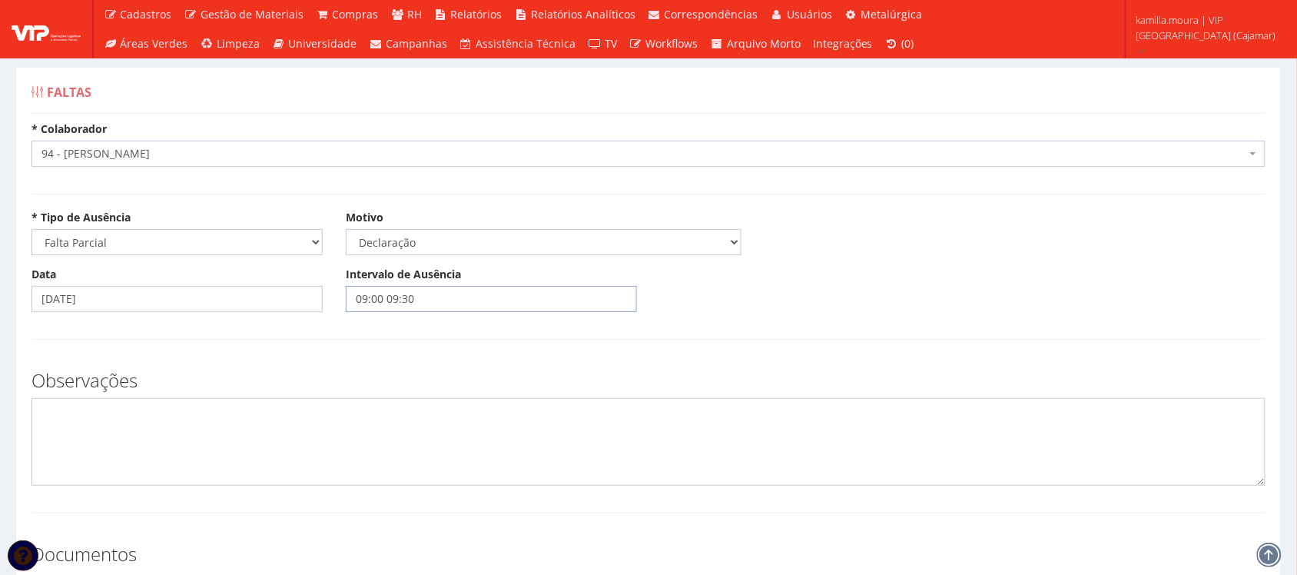
type input "09:00 09:30"
click at [152, 416] on textarea at bounding box center [649, 442] width 1234 height 88
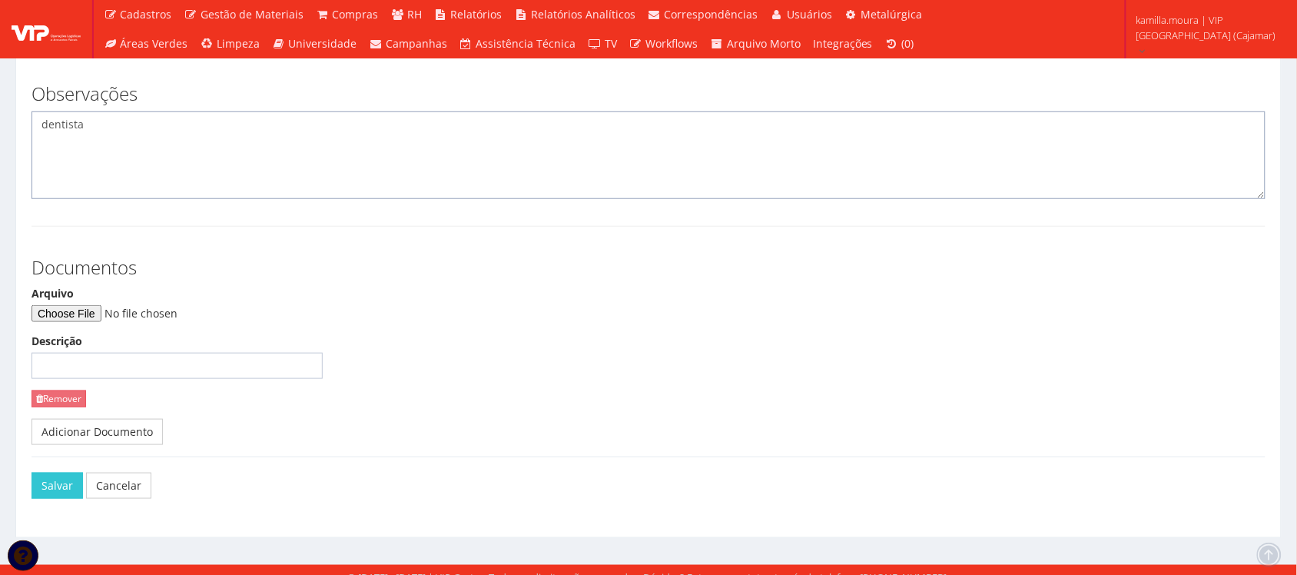
scroll to position [302, 0]
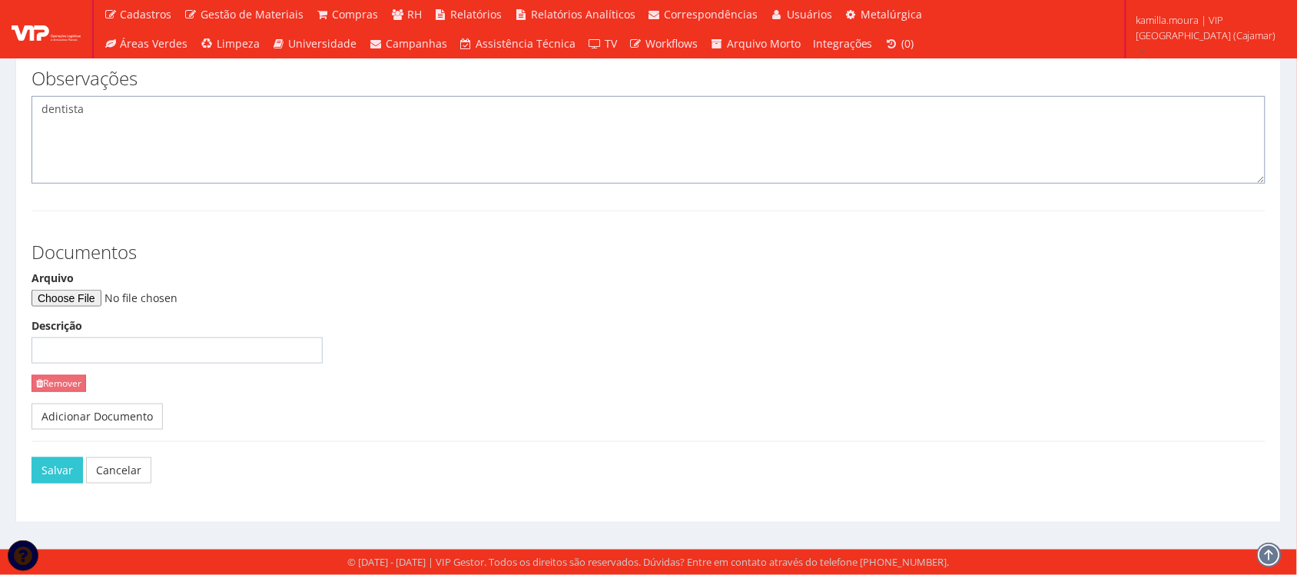
type textarea "dentista"
click at [115, 298] on input "Arquivo" at bounding box center [136, 298] width 209 height 17
click at [48, 301] on input "Arquivo" at bounding box center [136, 298] width 209 height 17
type input "C:\fakepath\WhatsApp Image 2025-09-23 at 18.16.40.jpeg"
click at [67, 470] on button "Salvar" at bounding box center [57, 470] width 51 height 26
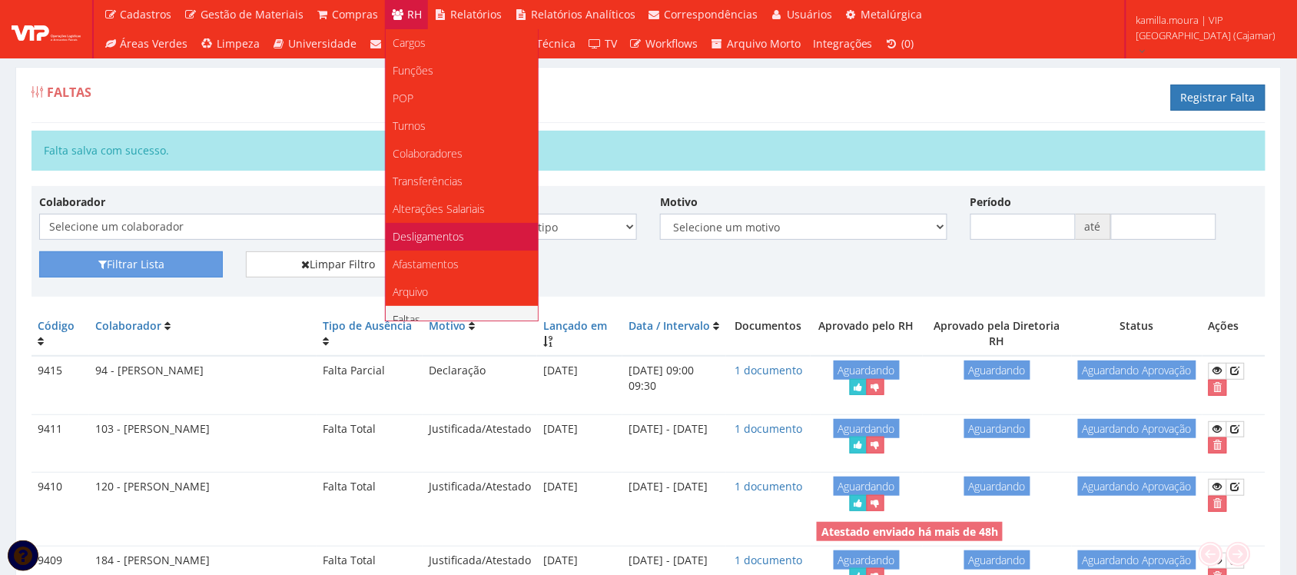
click at [456, 228] on link "Desligamentos" at bounding box center [462, 237] width 152 height 28
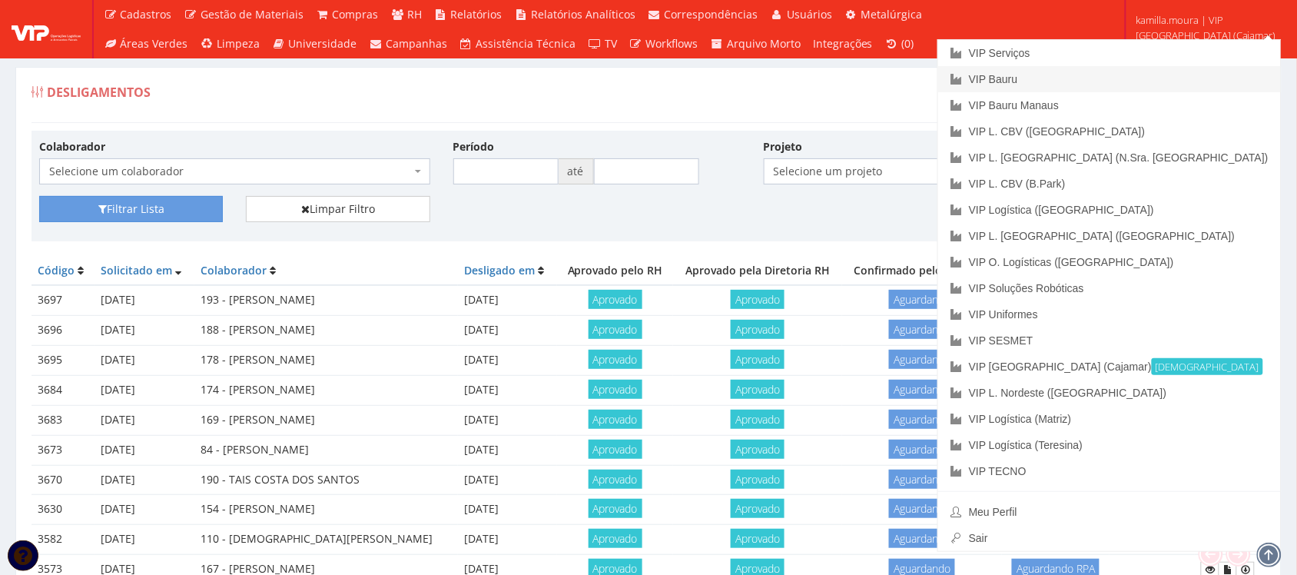
click at [1134, 75] on link "VIP Bauru" at bounding box center [1109, 79] width 343 height 26
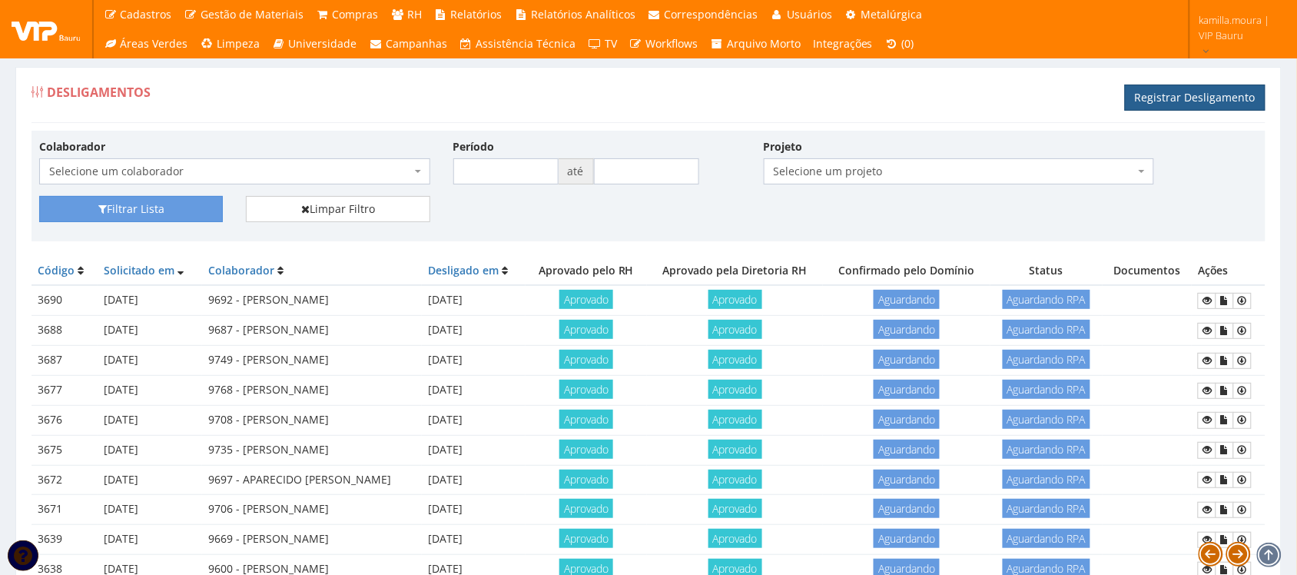
click at [1174, 94] on link "Registrar Desligamento" at bounding box center [1195, 98] width 141 height 26
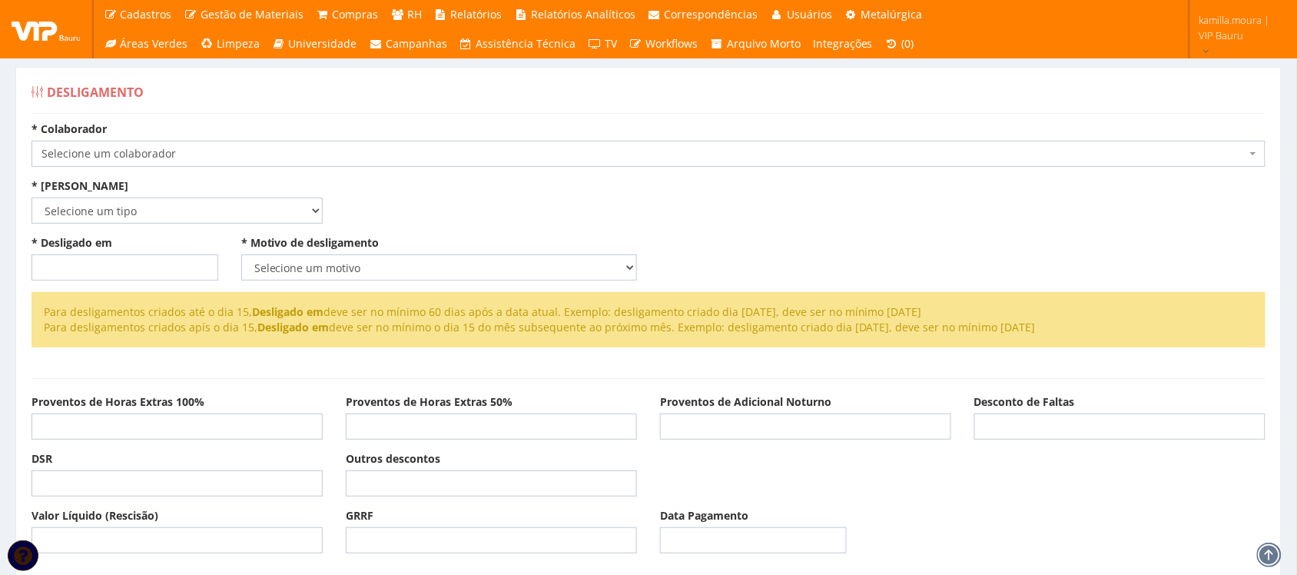
click at [352, 155] on span "Selecione um colaborador" at bounding box center [644, 153] width 1205 height 15
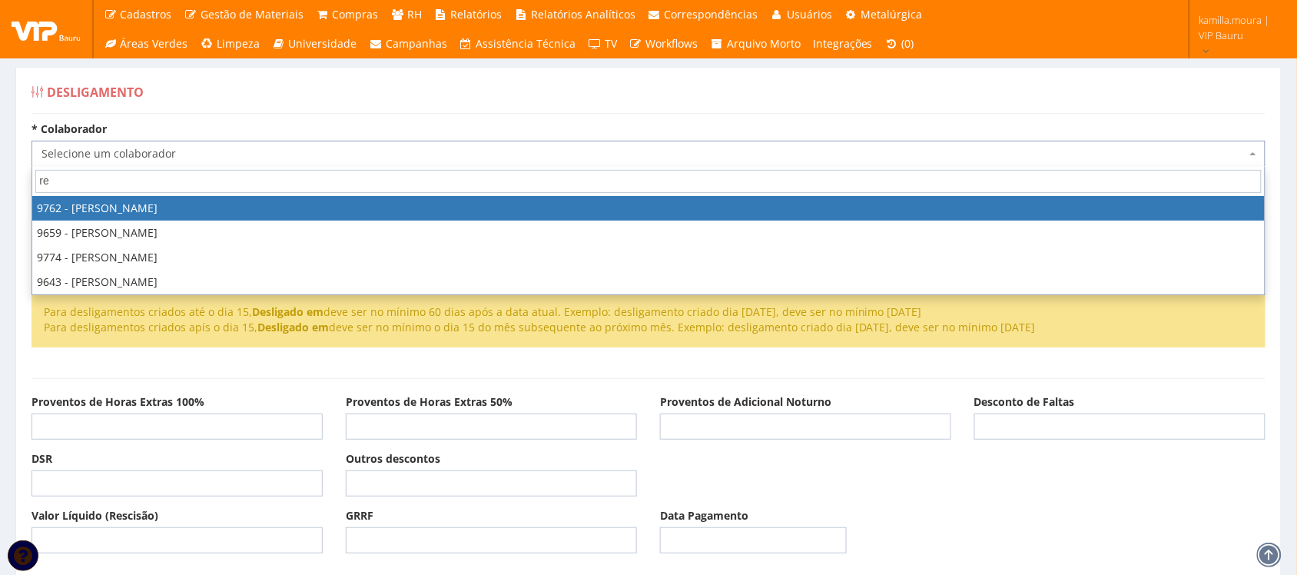
type input "r"
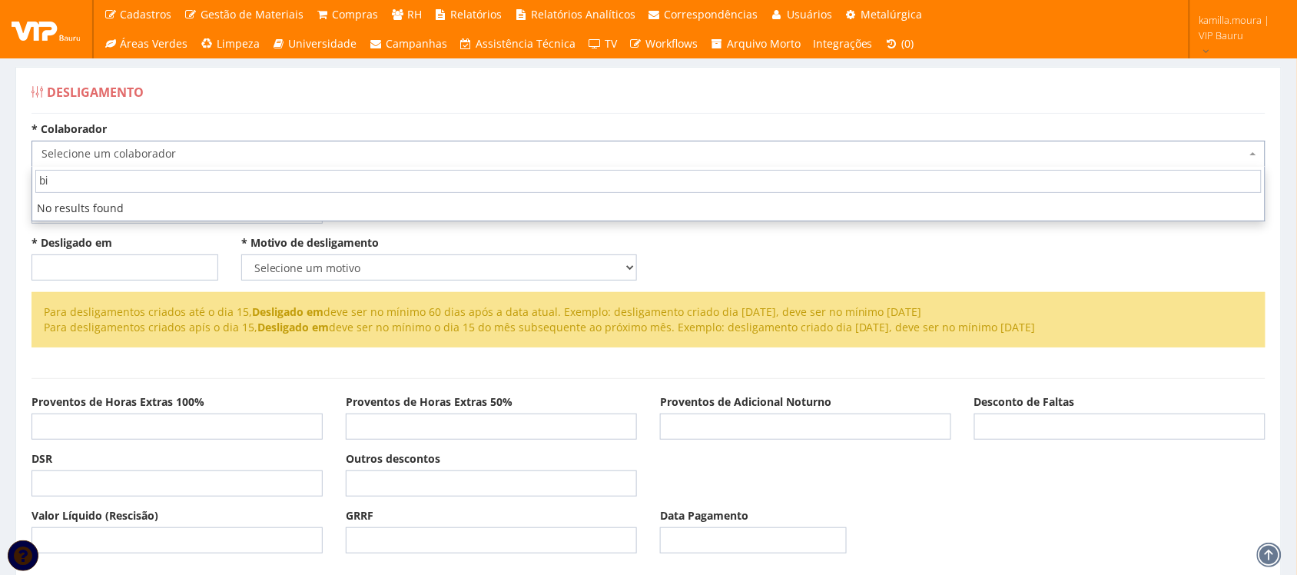
type input "b"
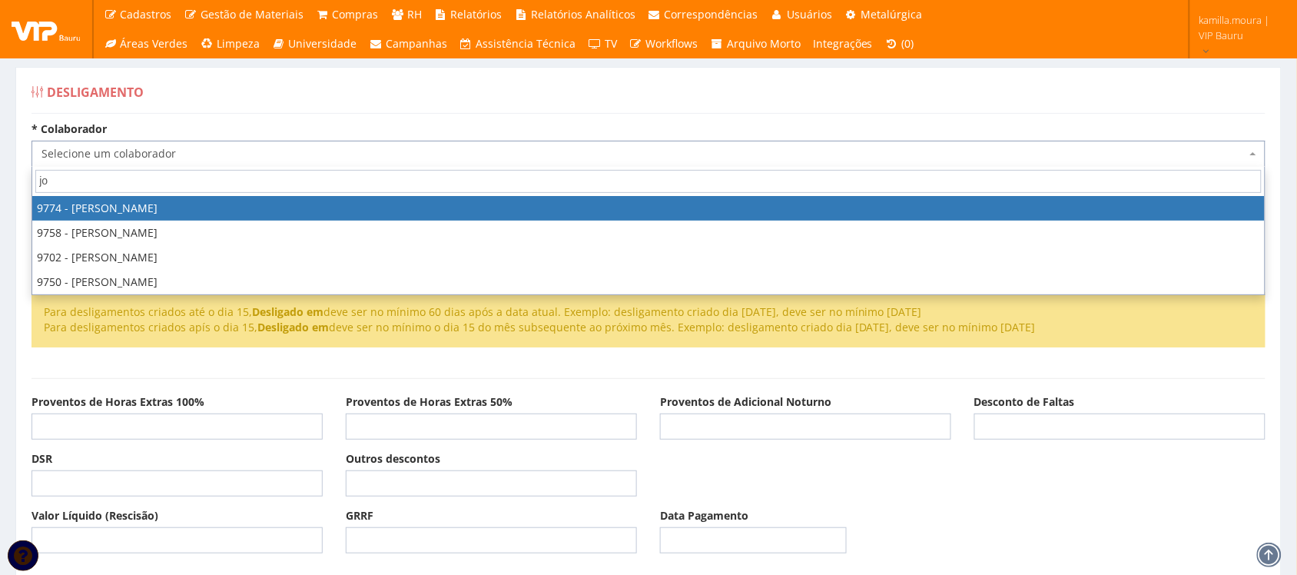
type input "j"
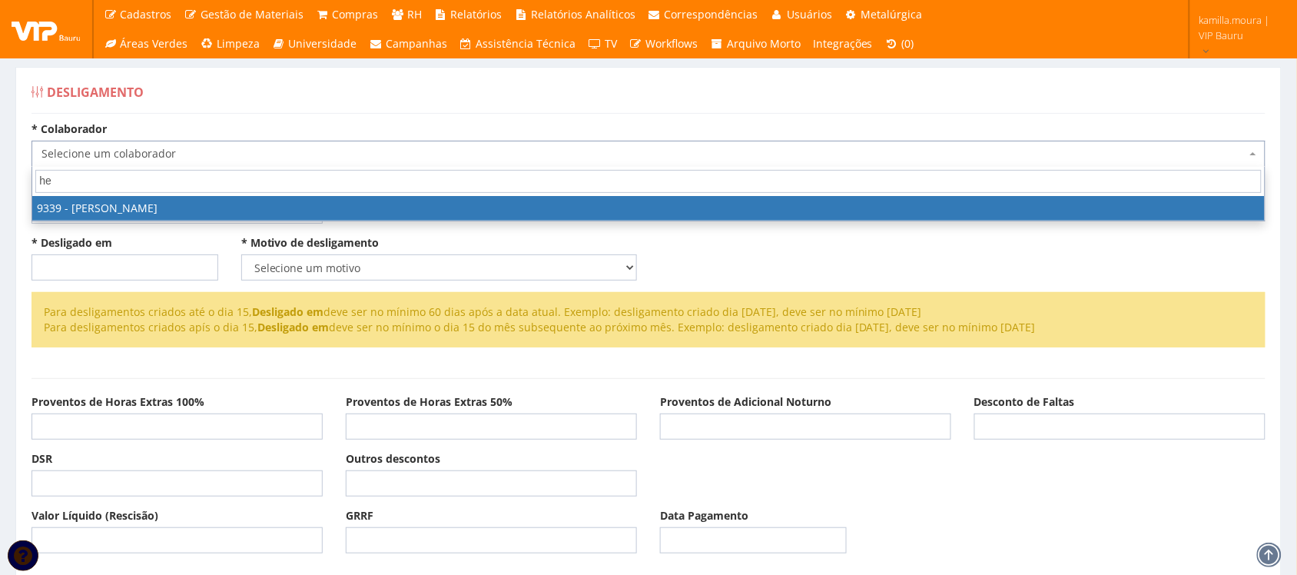
type input "h"
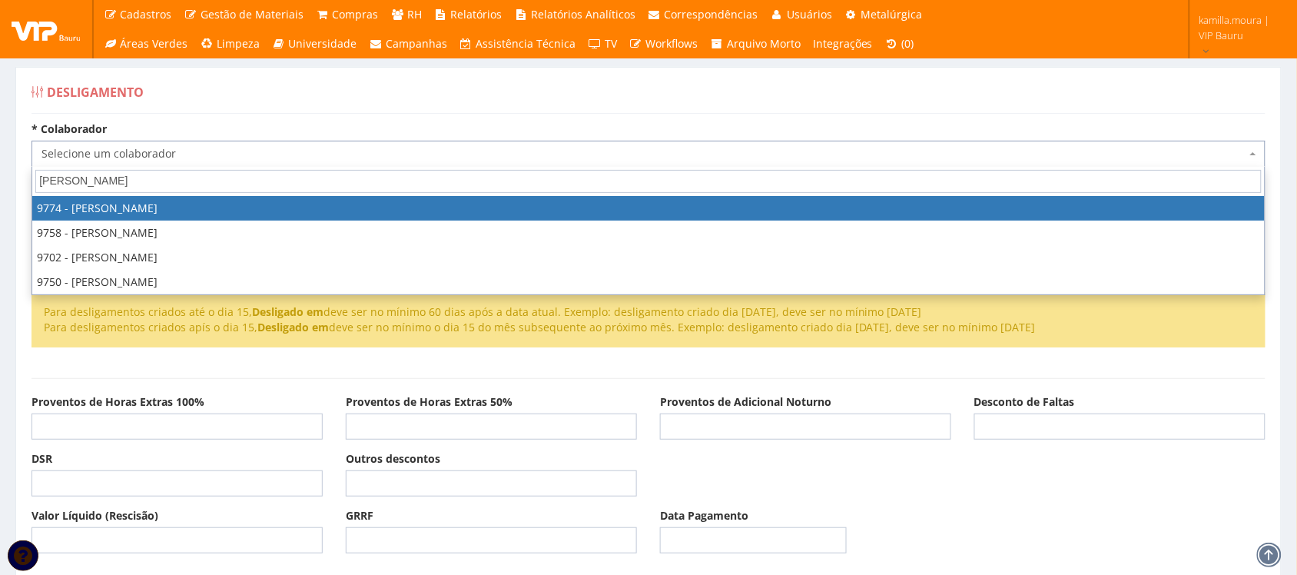
type input "joel"
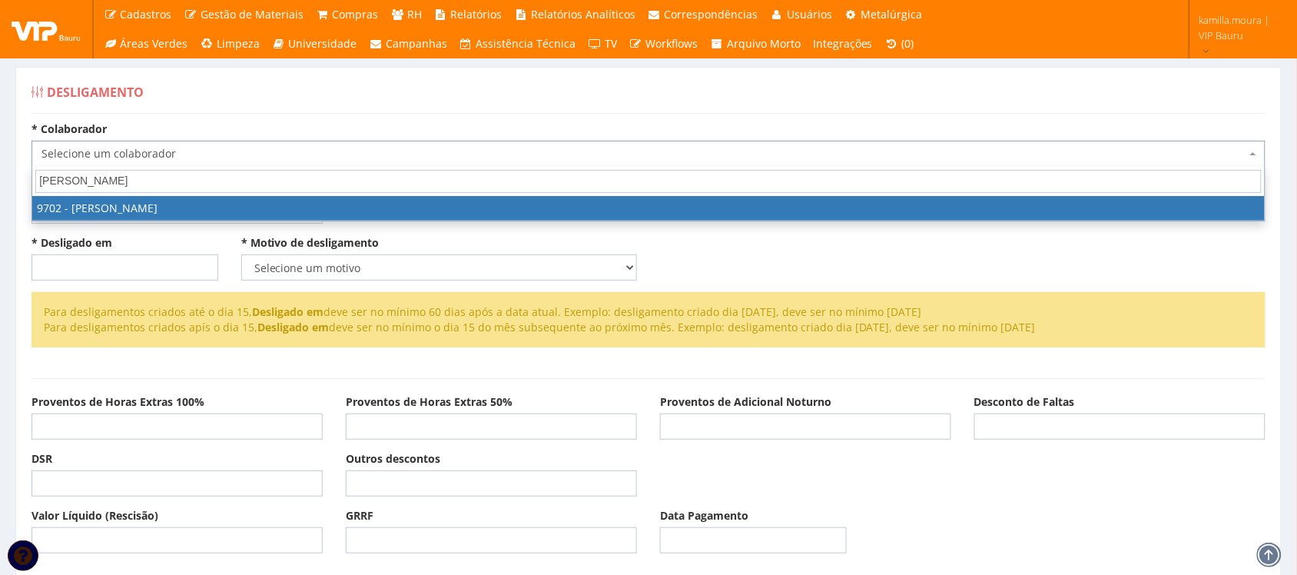
select select "3971"
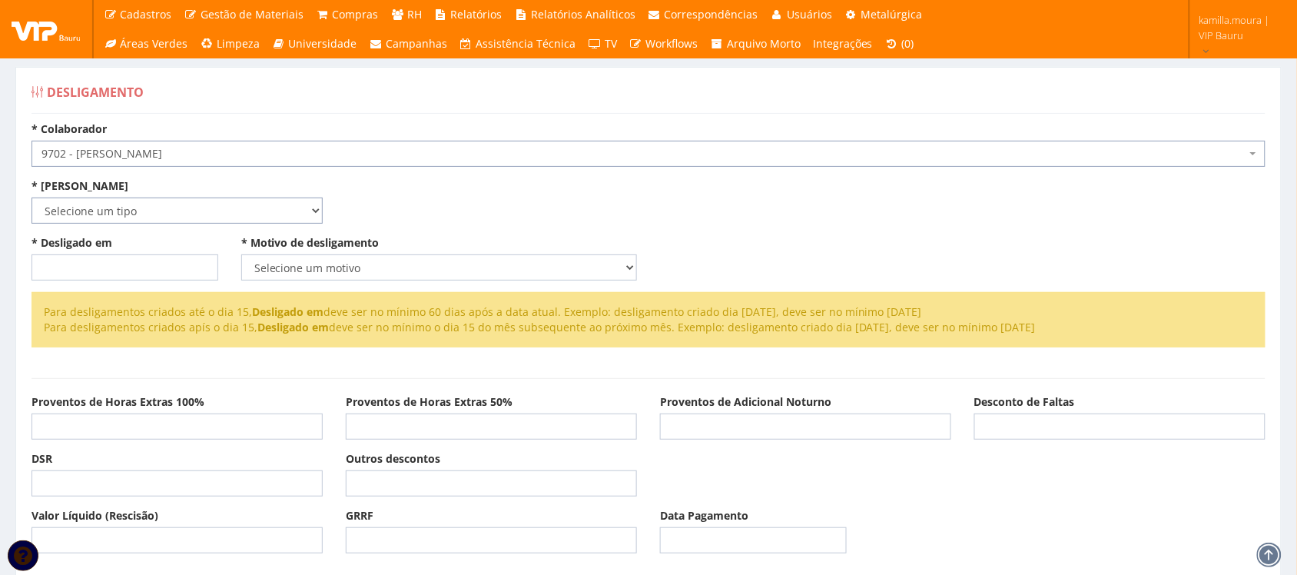
click at [197, 201] on select "Selecione um tipo Indenizado Trabalhando" at bounding box center [177, 211] width 291 height 26
select select "indenizado"
click at [32, 198] on select "Selecione um tipo Indenizado Trabalhando" at bounding box center [177, 211] width 291 height 26
click at [129, 265] on input "* Desligado em" at bounding box center [125, 267] width 187 height 26
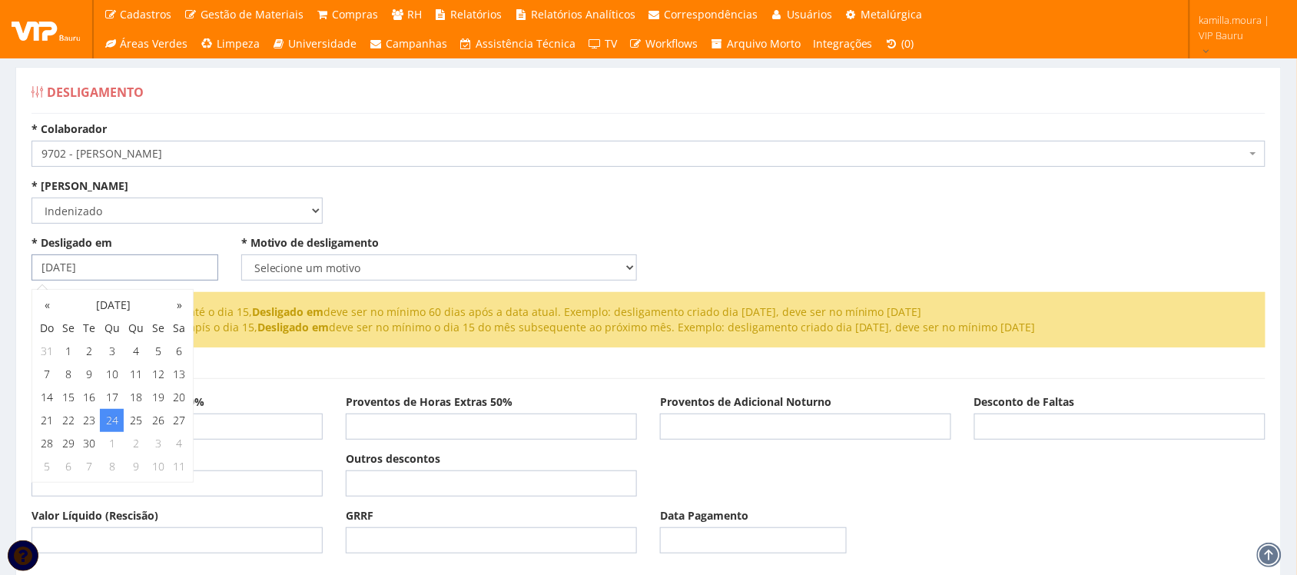
type input "[DATE]"
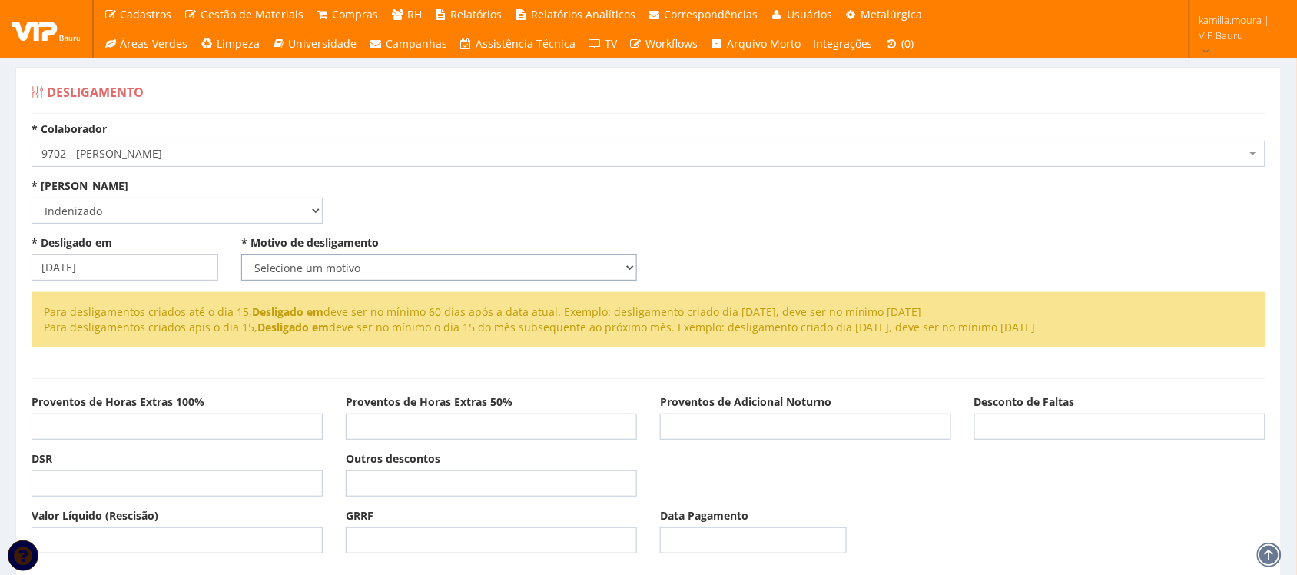
click at [443, 263] on select "Selecione um motivo Com Justa Causa Sem Justa Causa Pedido de Demissão Término …" at bounding box center [439, 267] width 396 height 26
select select "termino_contrato"
click at [241, 254] on select "Selecione um motivo Com Justa Causa Sem Justa Causa Pedido de Demissão Término …" at bounding box center [439, 267] width 396 height 26
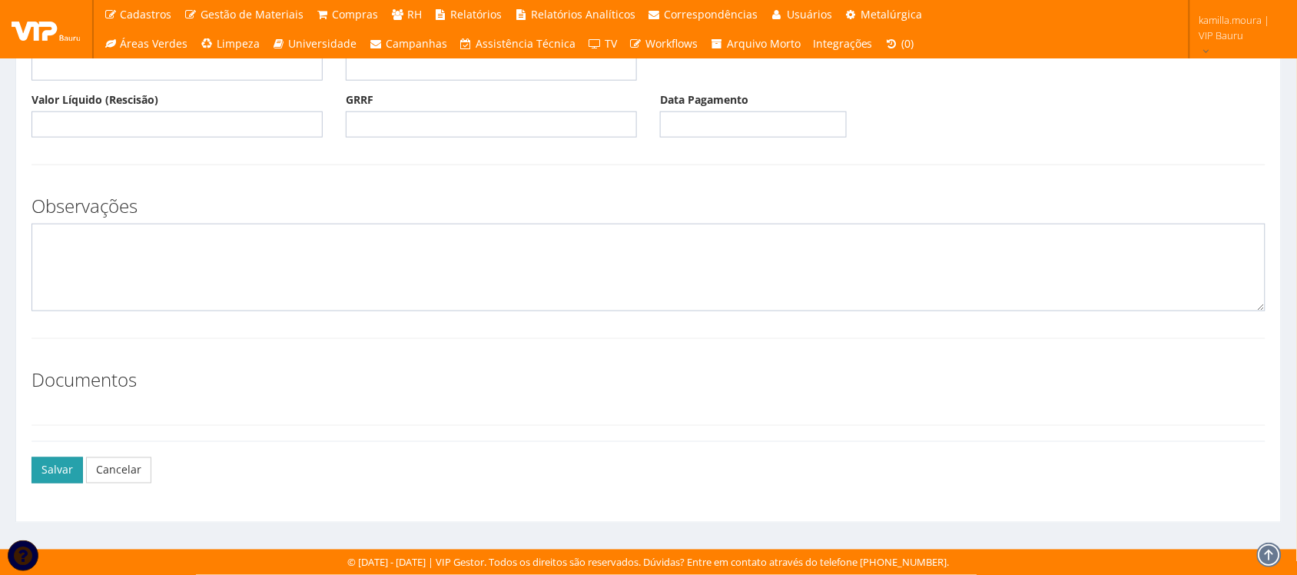
click at [56, 470] on button "Salvar" at bounding box center [57, 470] width 51 height 26
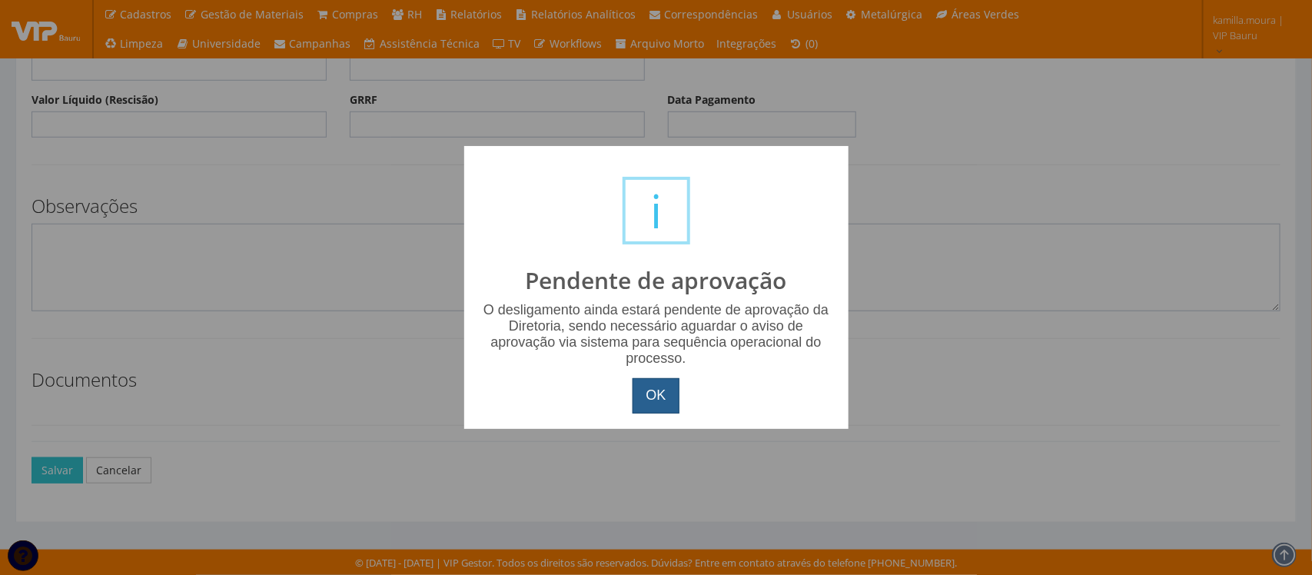
click at [666, 387] on button "OK" at bounding box center [656, 395] width 46 height 35
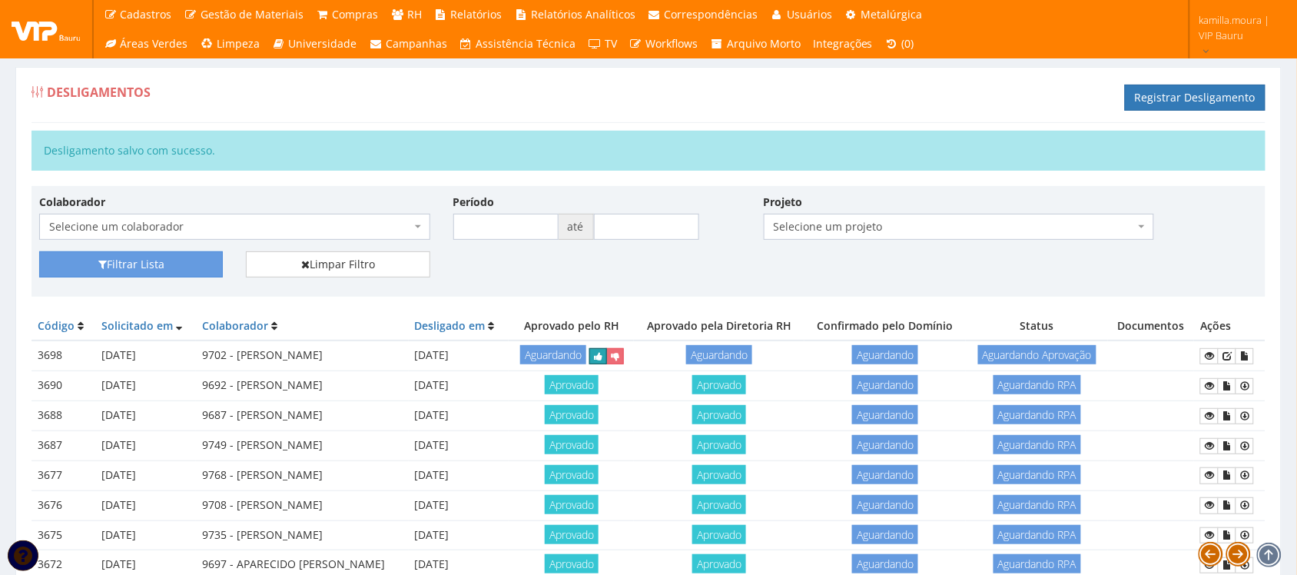
drag, startPoint x: 647, startPoint y: 354, endPoint x: 747, endPoint y: 78, distance: 293.5
click at [607, 354] on button "submit" at bounding box center [599, 356] width 18 height 16
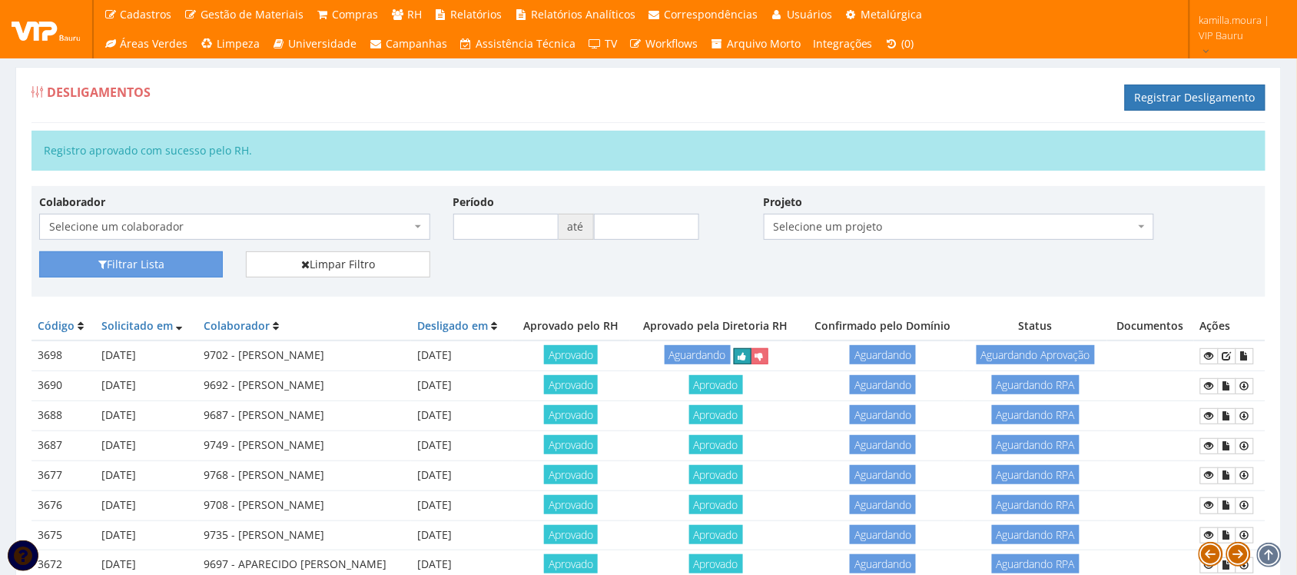
click at [752, 361] on button "submit" at bounding box center [743, 356] width 18 height 16
